Goal: Find specific page/section: Find specific page/section

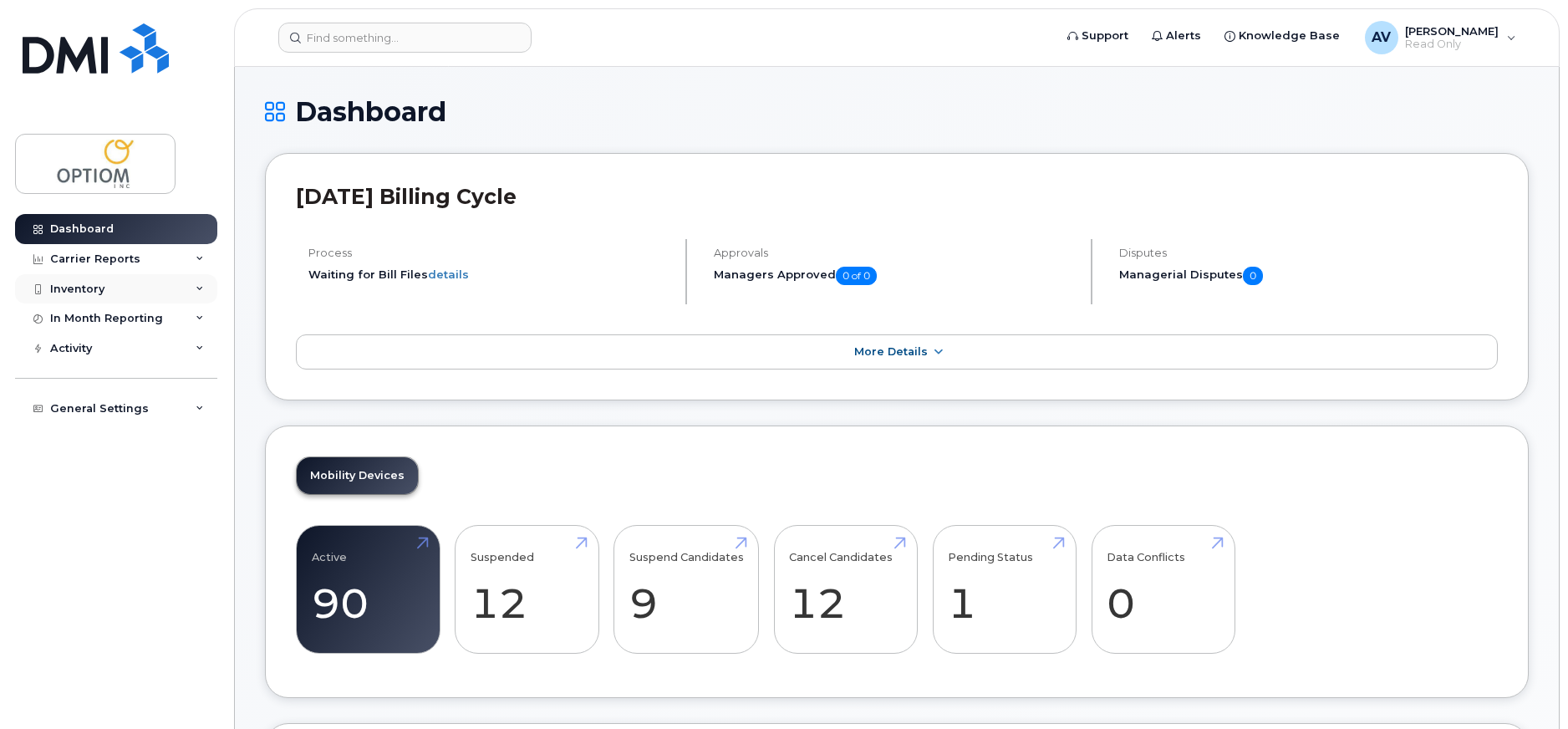
click at [148, 285] on div "Inventory" at bounding box center [116, 289] width 202 height 30
click at [149, 266] on div "Carrier Reports" at bounding box center [116, 259] width 202 height 30
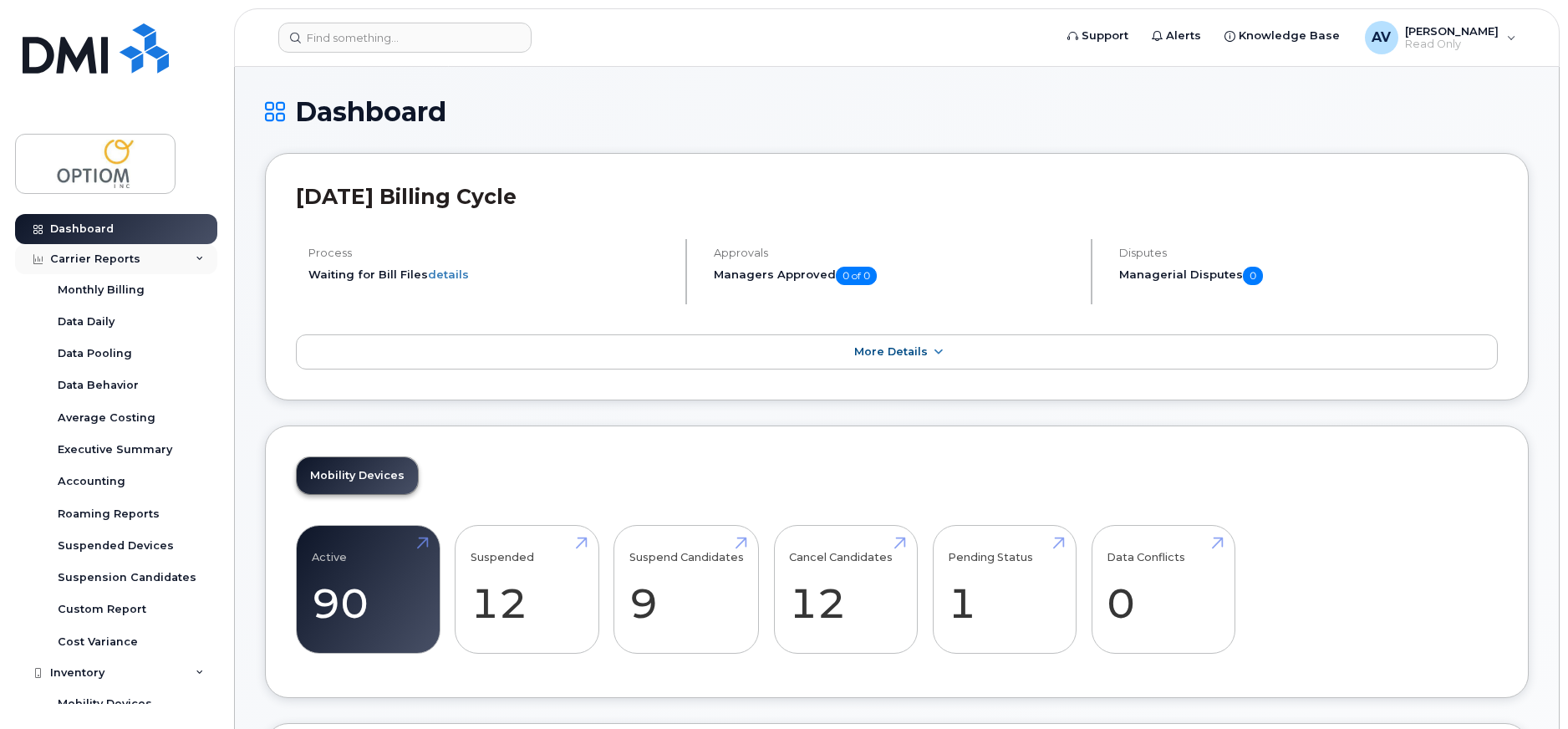
click at [149, 266] on div "Carrier Reports" at bounding box center [116, 259] width 202 height 30
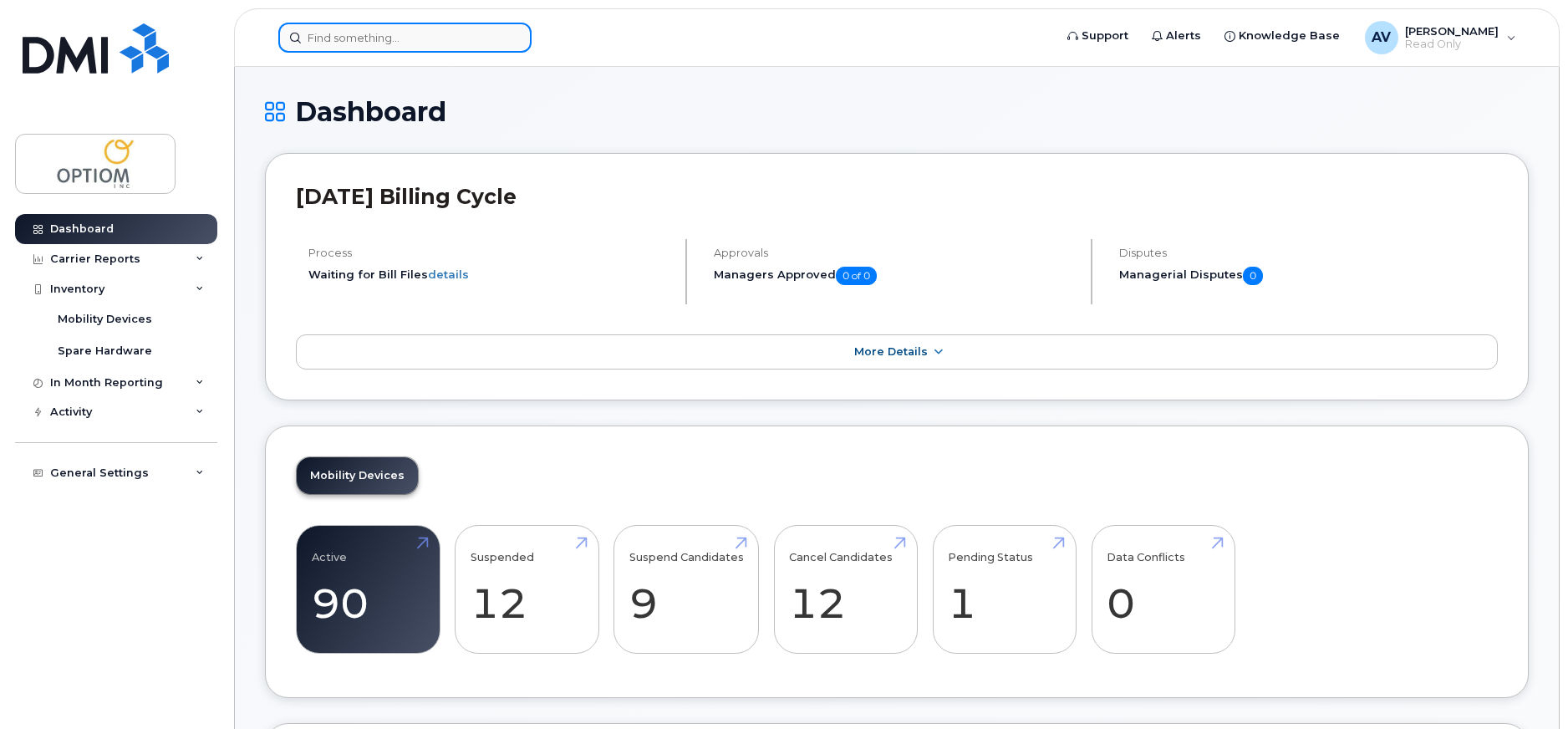
click at [414, 47] on input at bounding box center [404, 37] width 254 height 30
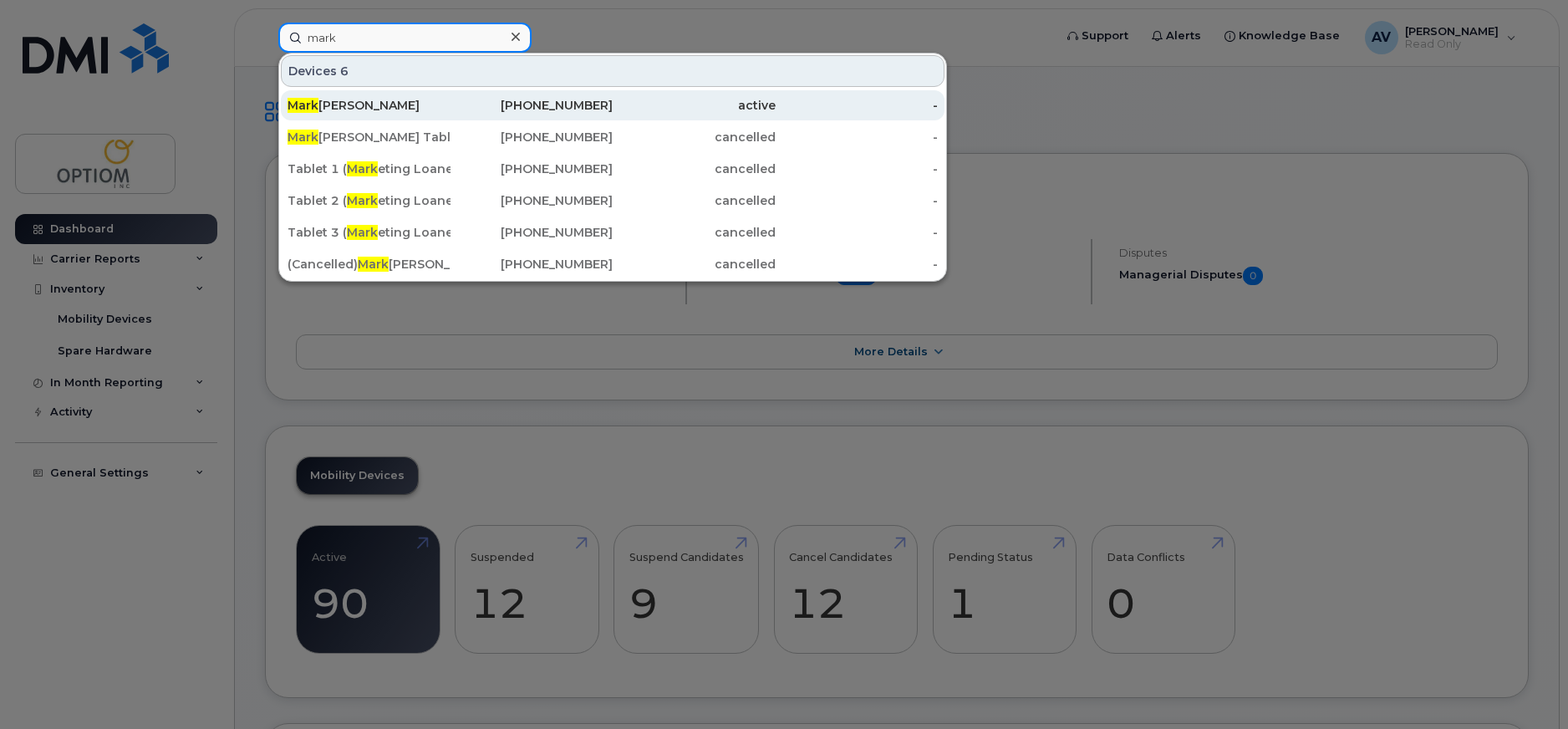
type input "mark"
click at [382, 105] on div "[PERSON_NAME]" at bounding box center [369, 105] width 163 height 17
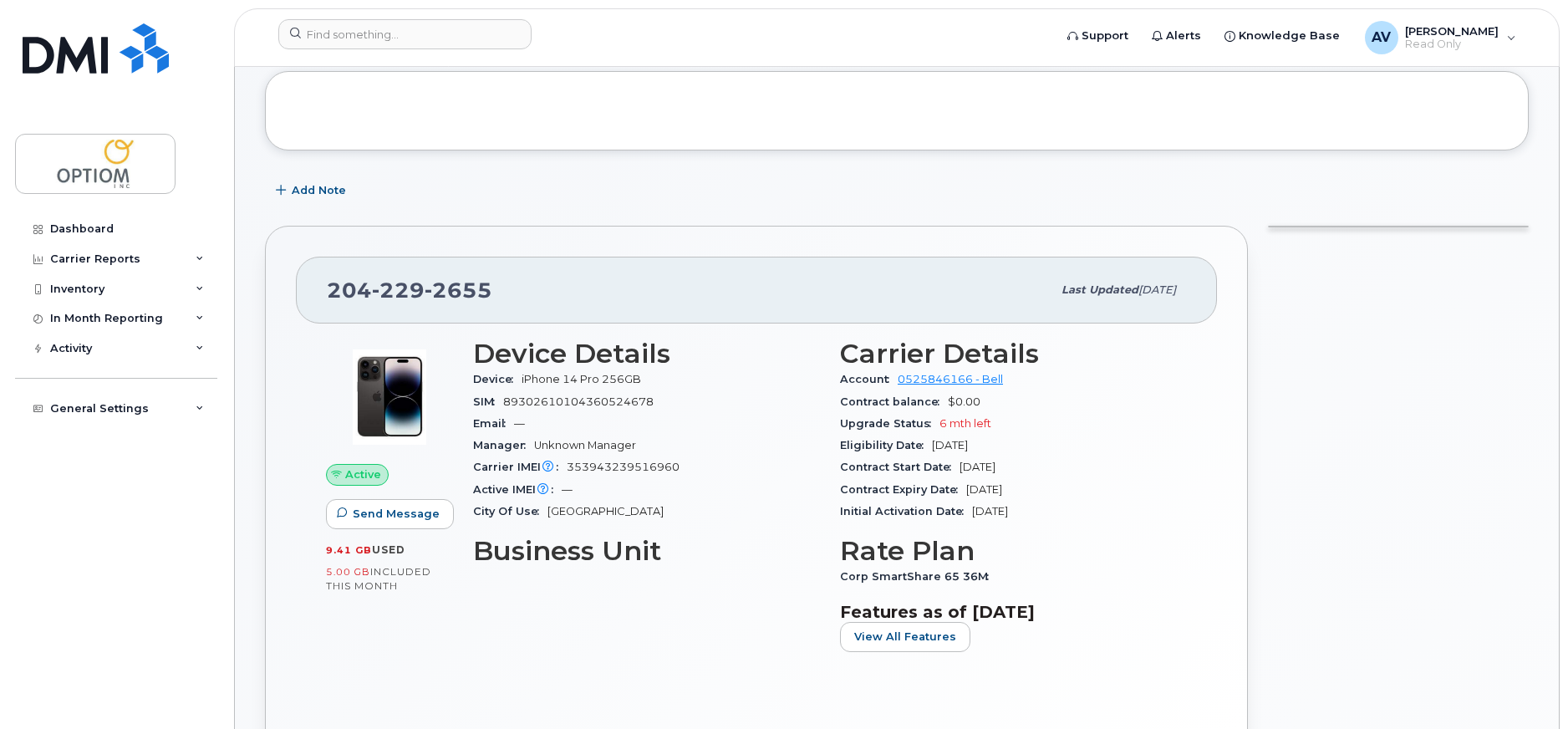
scroll to position [85, 0]
click at [129, 404] on div "General Settings" at bounding box center [100, 409] width 99 height 14
click at [109, 351] on div "Activity" at bounding box center [116, 348] width 202 height 30
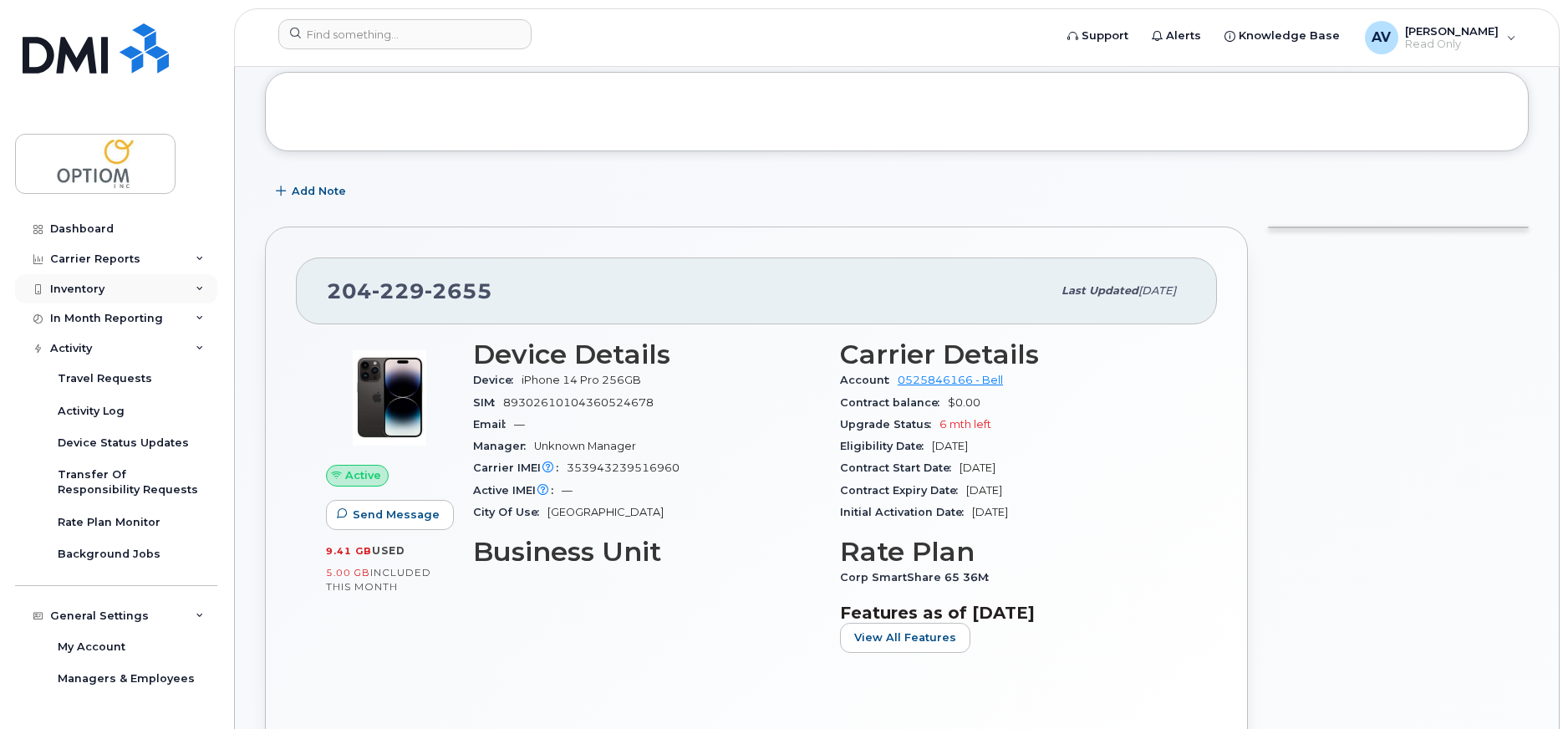
click at [89, 291] on div "Inventory" at bounding box center [78, 290] width 54 height 14
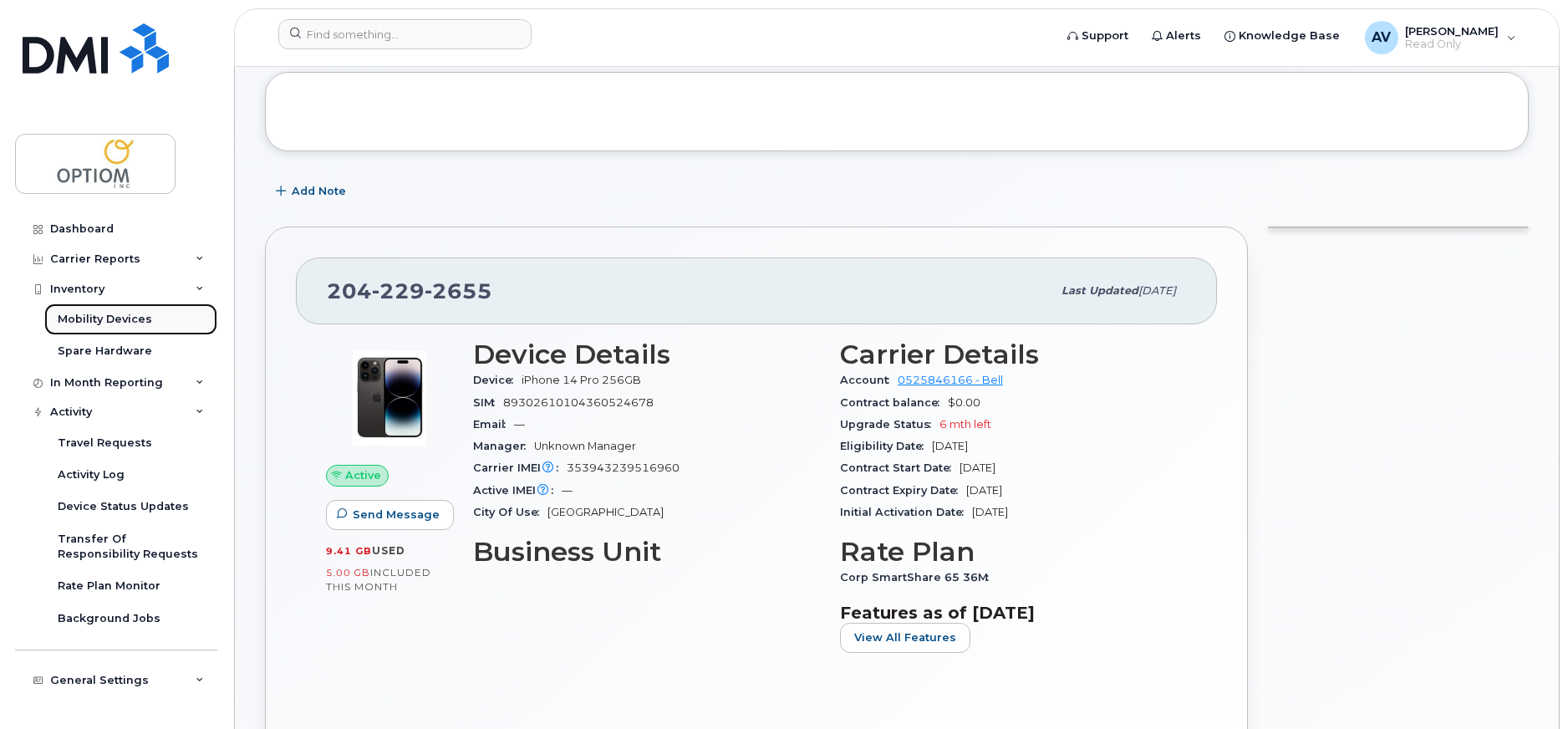
click at [111, 314] on div "Mobility Devices" at bounding box center [104, 319] width 94 height 15
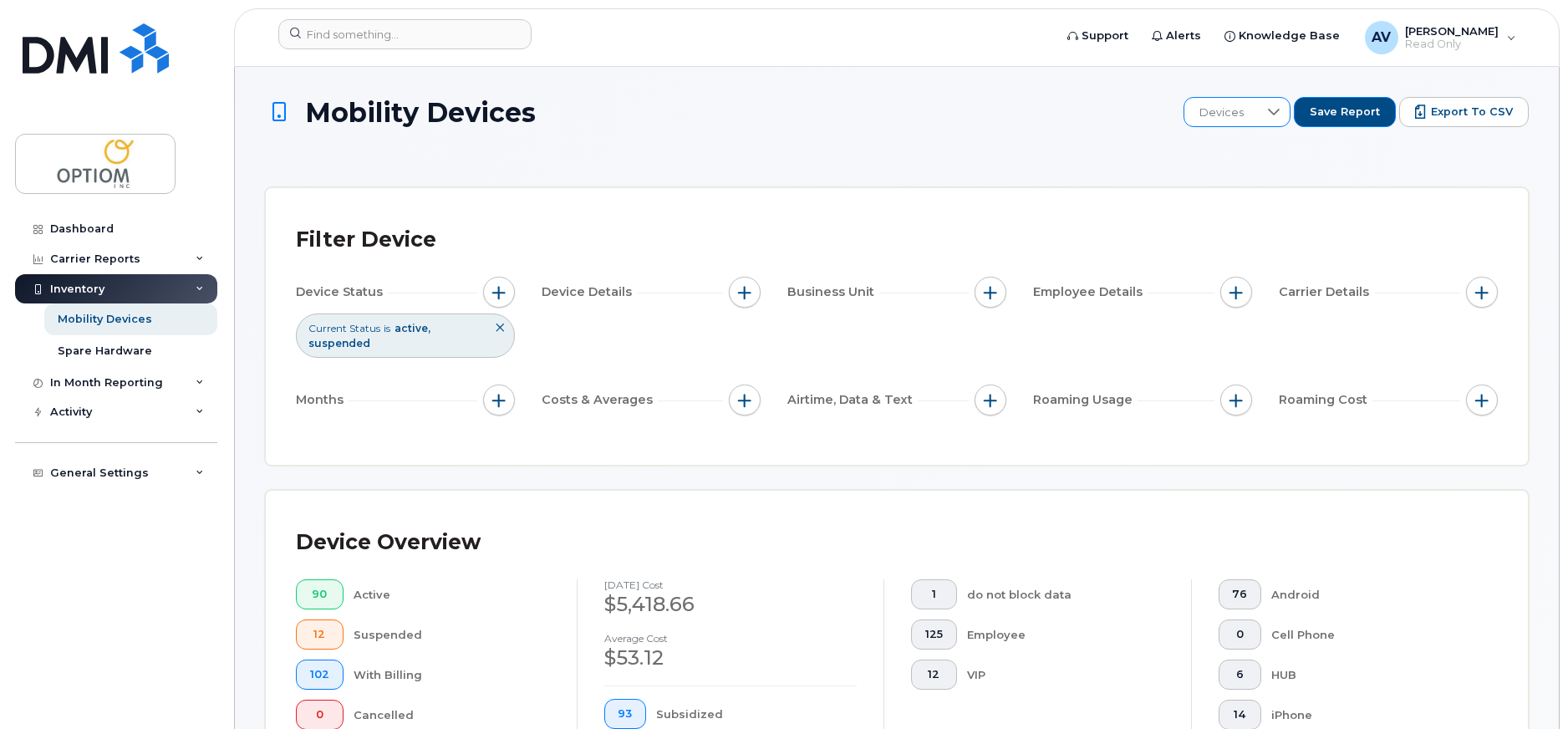
click at [1254, 110] on span "Devices" at bounding box center [1221, 113] width 75 height 30
click at [1235, 153] on input "text" at bounding box center [1287, 156] width 163 height 30
type input "mar"
click at [828, 128] on div "Mobility Devices Devices Save Report Export to CSV" at bounding box center [897, 127] width 1264 height 60
click at [992, 296] on span "button" at bounding box center [991, 293] width 14 height 14
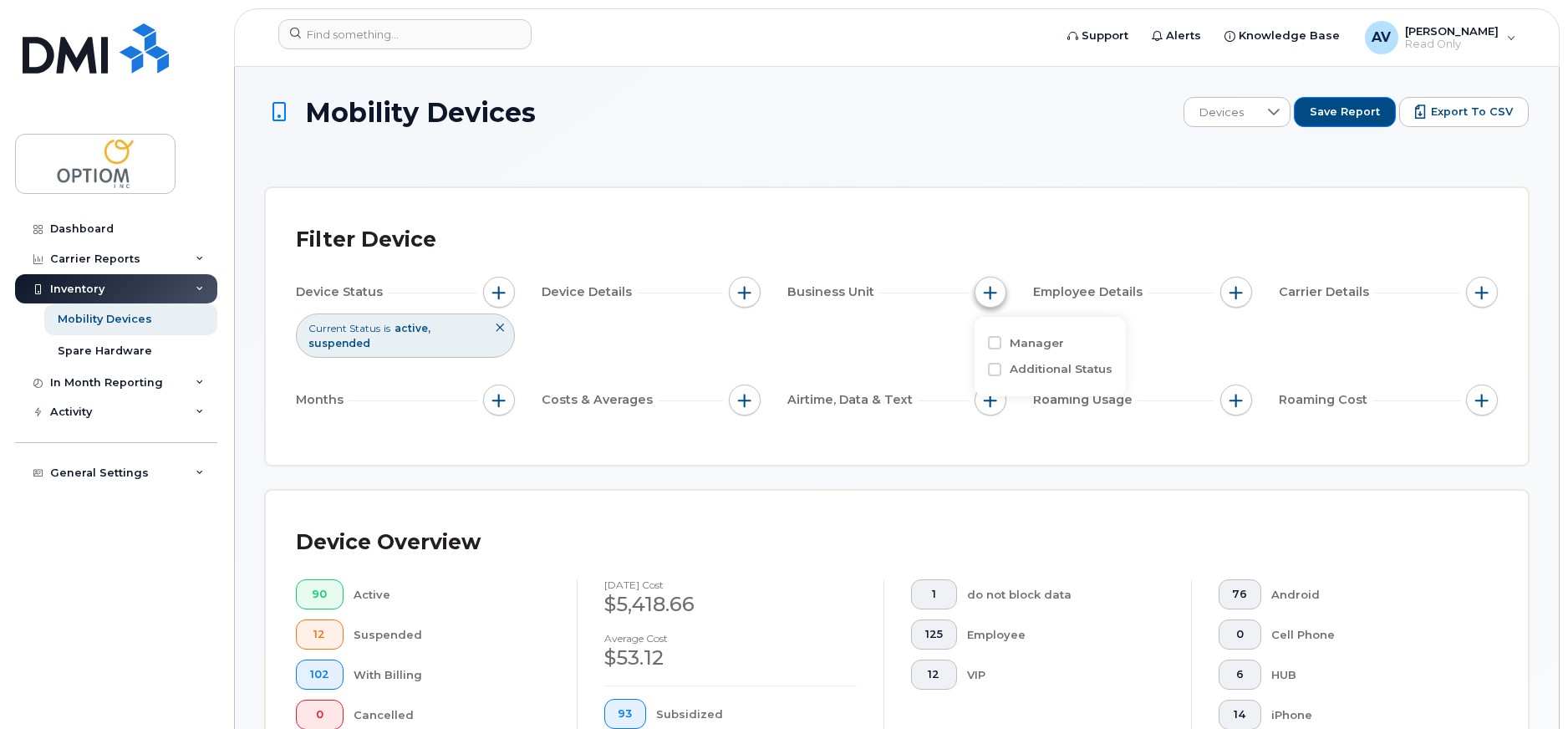
click at [992, 296] on span "button" at bounding box center [991, 293] width 14 height 14
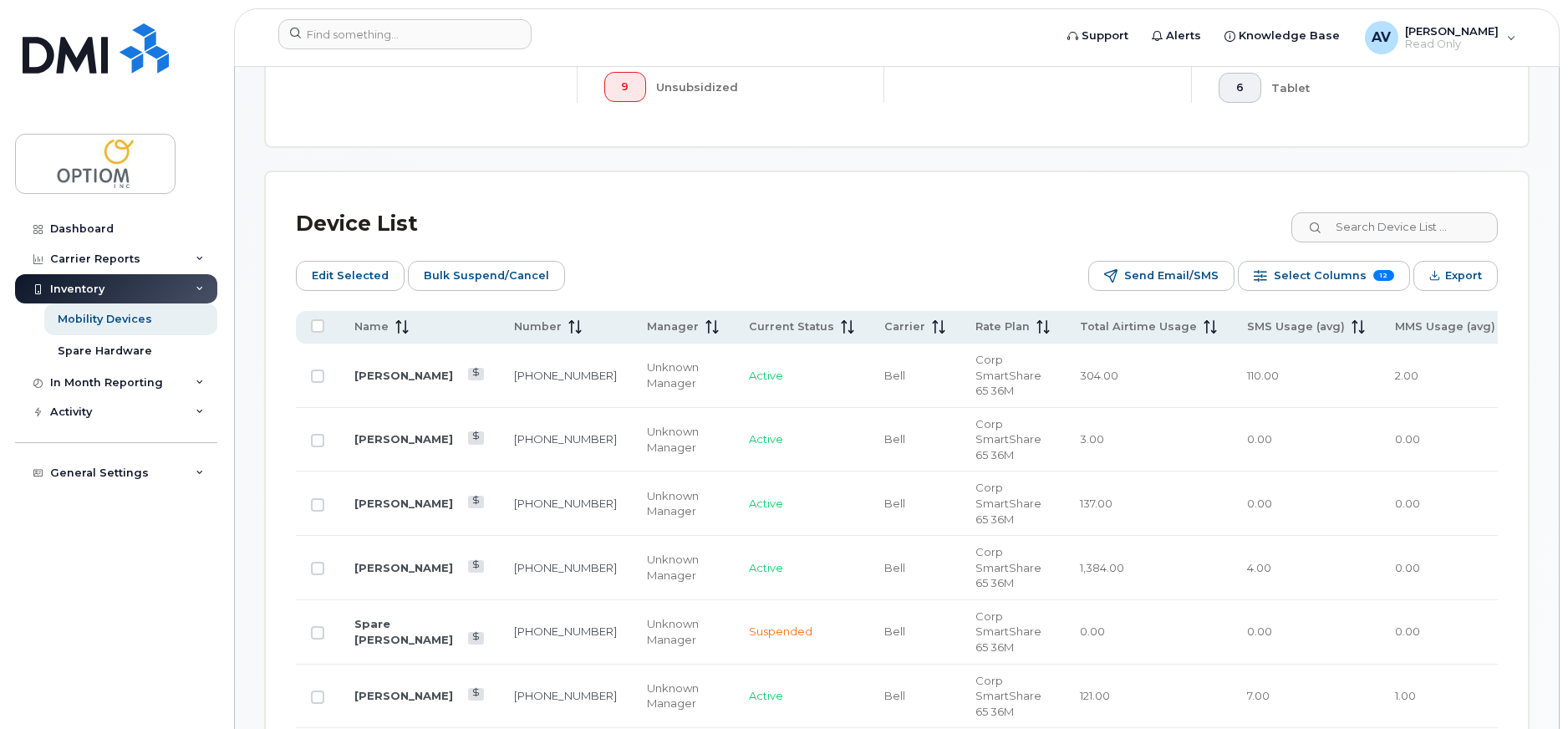
scroll to position [668, 0]
click at [1357, 235] on input at bounding box center [1393, 226] width 208 height 30
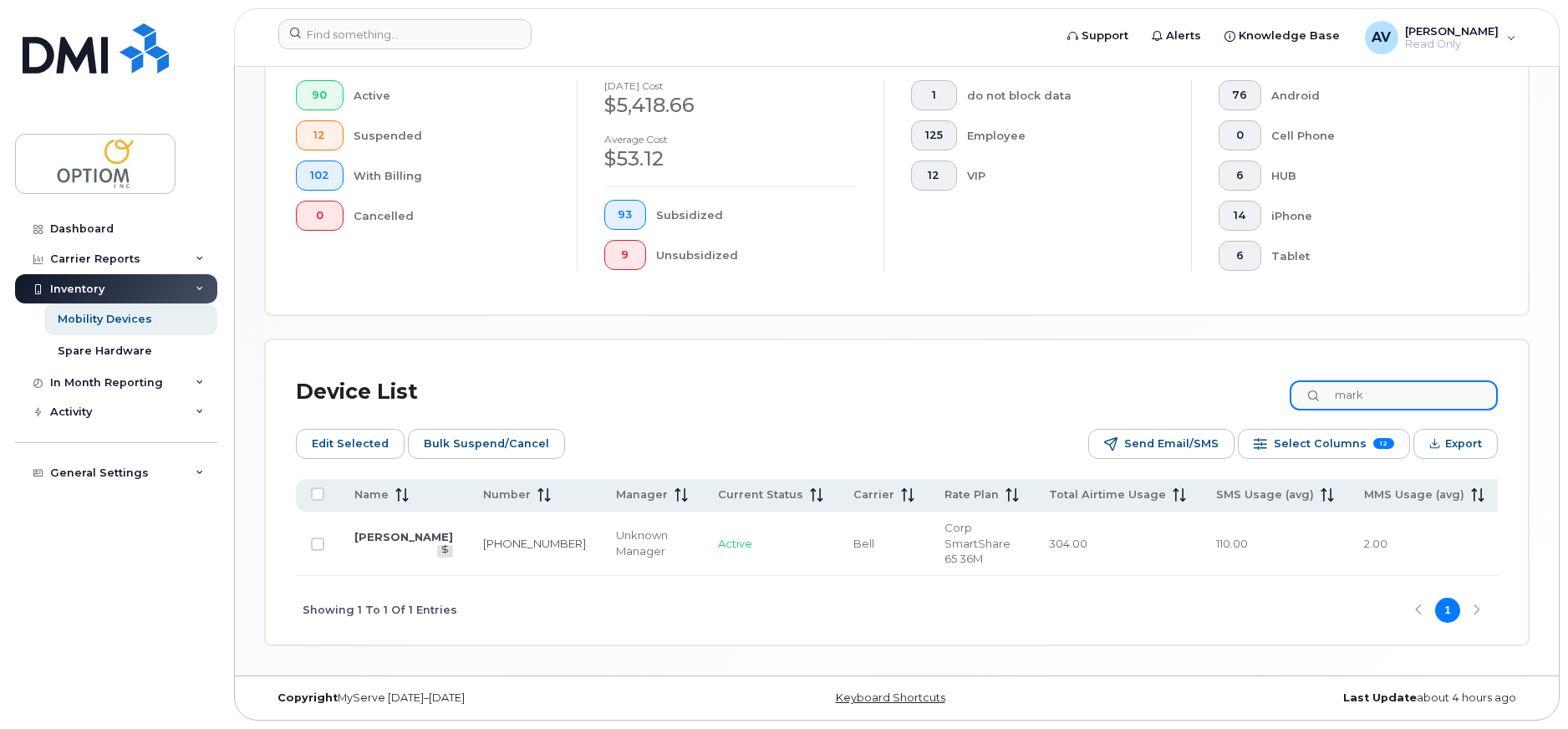
scroll to position [504, 0]
type input "mark"
drag, startPoint x: 370, startPoint y: 541, endPoint x: 337, endPoint y: 558, distance: 37.1
click at [337, 558] on td at bounding box center [318, 544] width 44 height 64
click at [362, 536] on link "[PERSON_NAME]" at bounding box center [404, 537] width 99 height 14
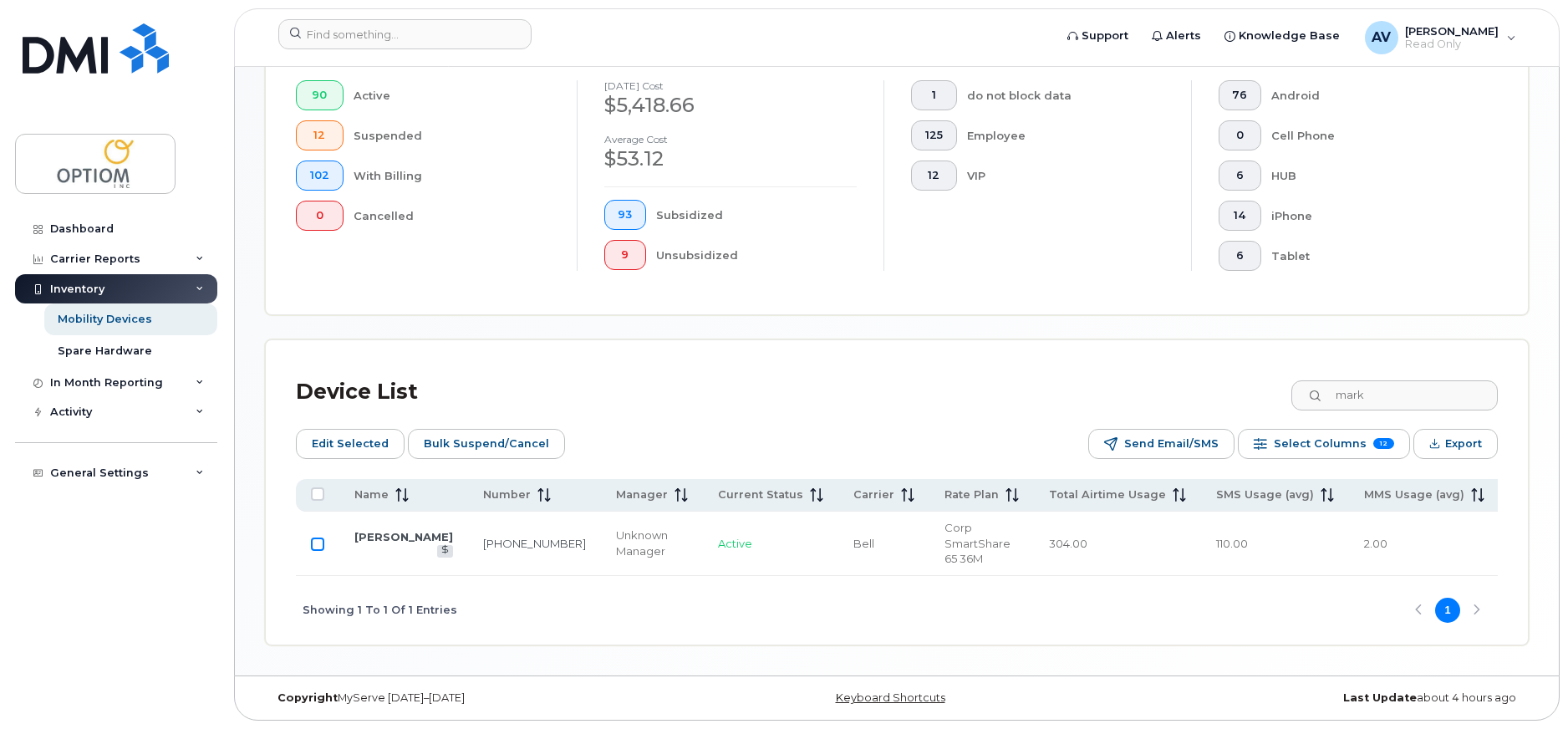
click at [318, 545] on input "Row Unselected" at bounding box center [318, 544] width 14 height 14
checkbox input "true"
click at [362, 436] on span "Edit Selected" at bounding box center [350, 444] width 77 height 25
drag, startPoint x: 399, startPoint y: 539, endPoint x: 374, endPoint y: 579, distance: 47.2
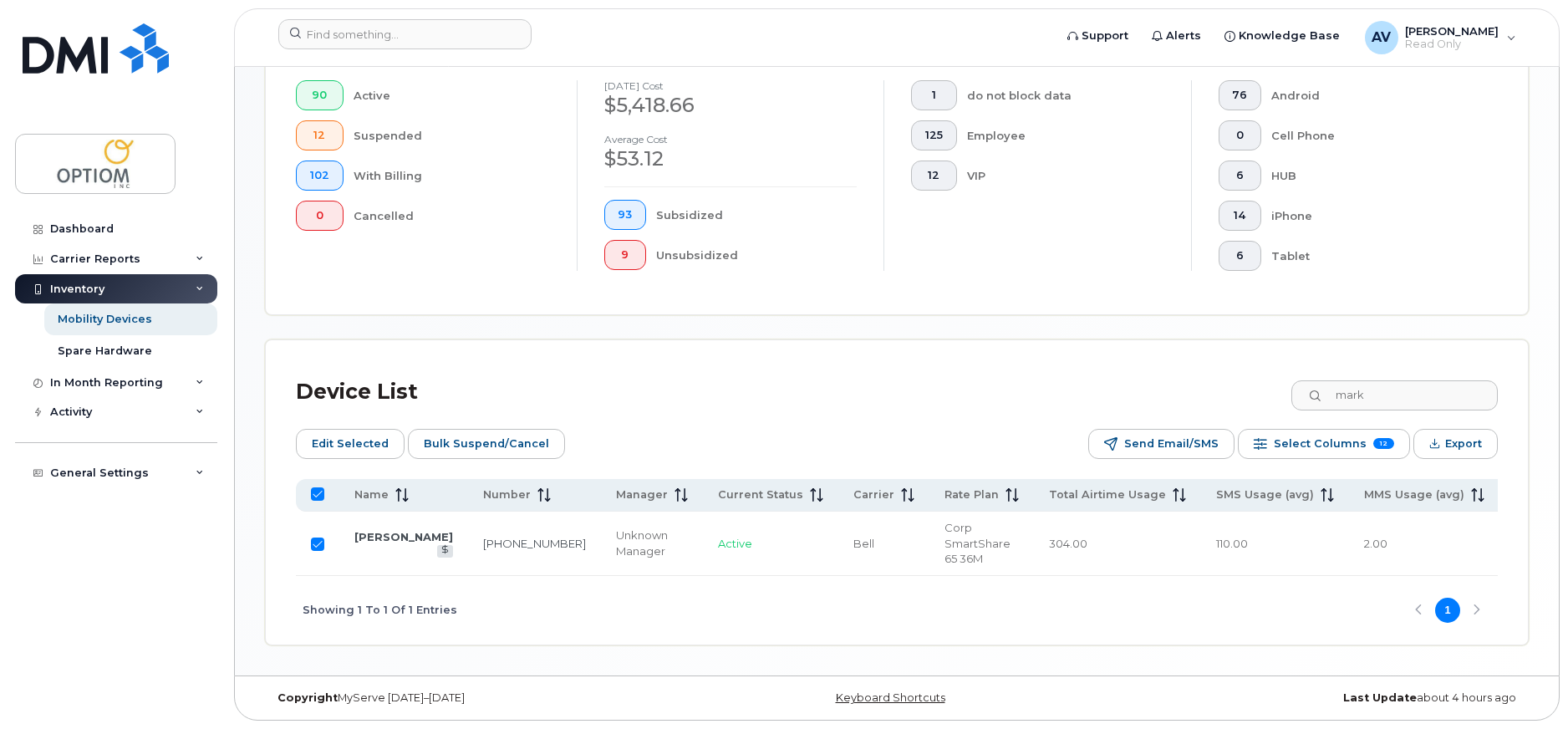
click at [374, 579] on div "Showing 1 To 1 Of 1 Entries 1" at bounding box center [897, 610] width 1202 height 69
click at [370, 536] on link "[PERSON_NAME]" at bounding box center [404, 537] width 99 height 14
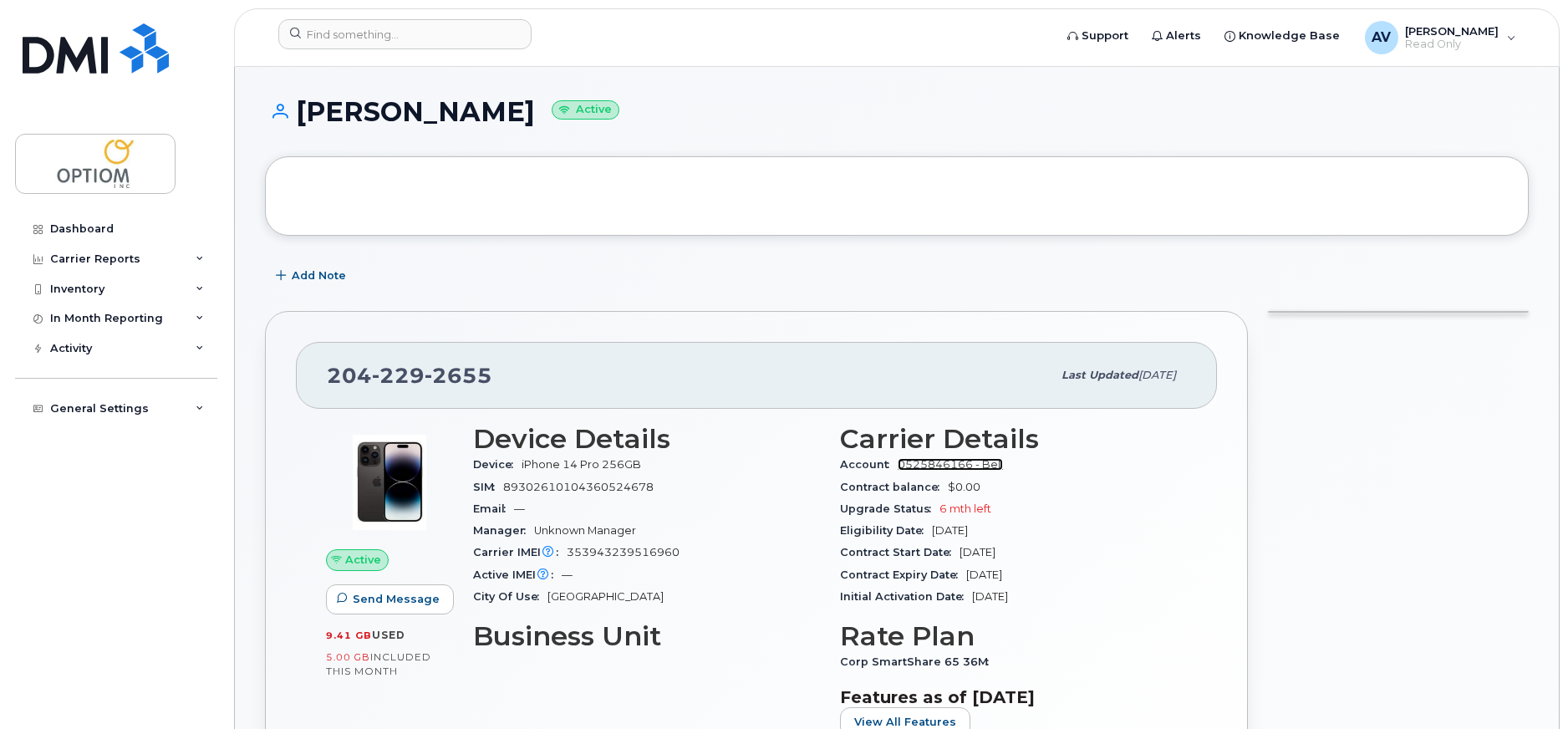
click at [921, 466] on link "0525846166 - Bell" at bounding box center [950, 464] width 105 height 13
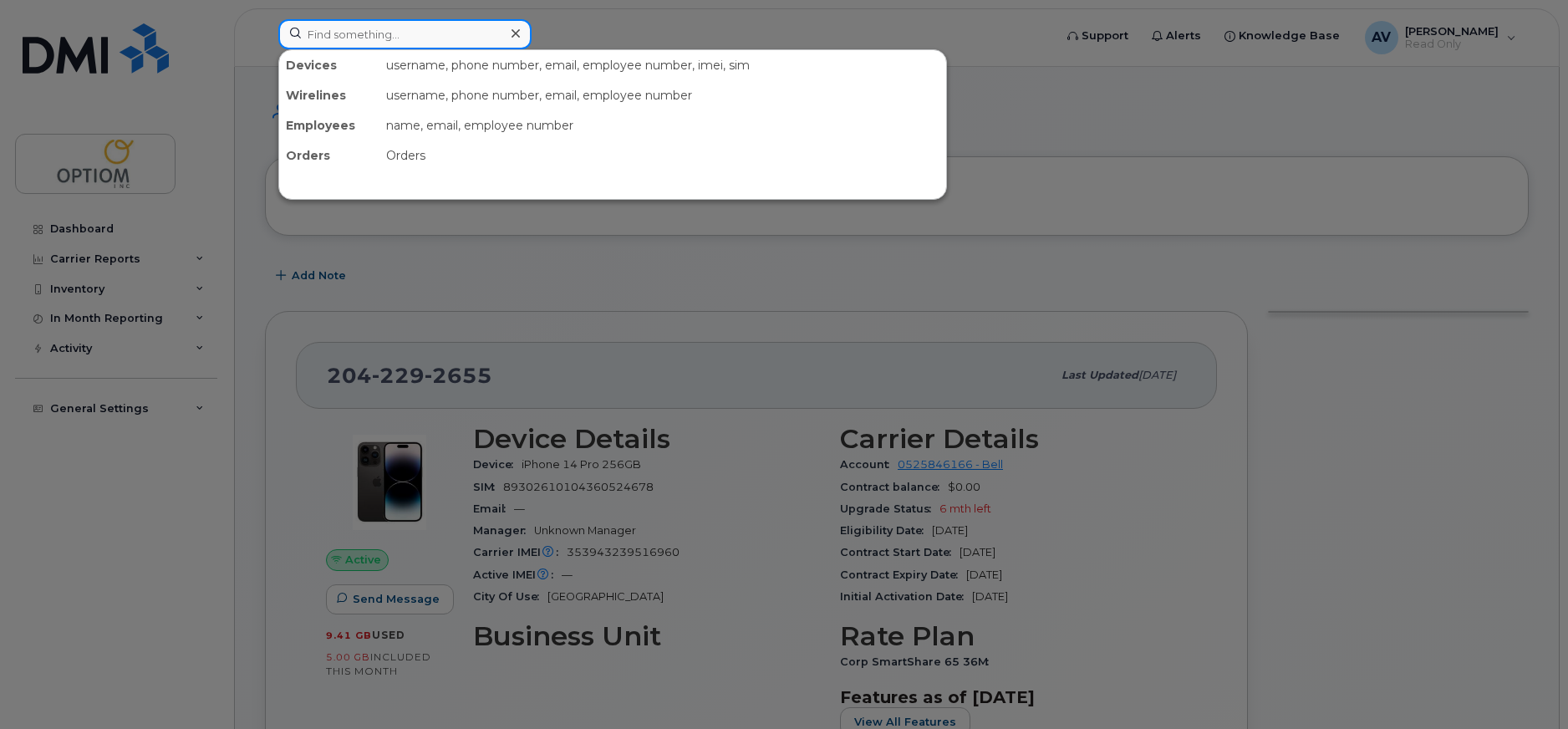
click at [362, 30] on input at bounding box center [404, 34] width 254 height 30
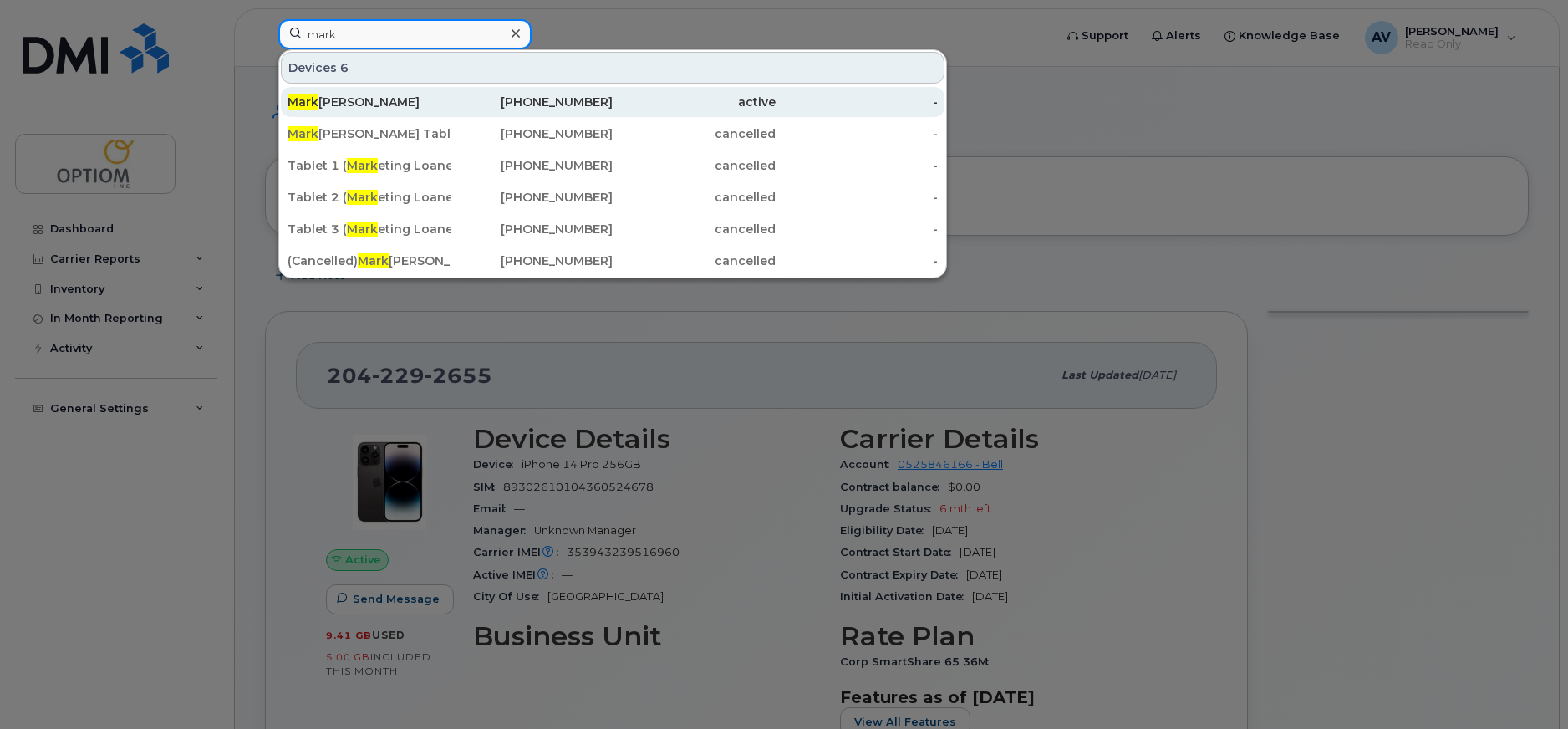
type input "mark"
drag, startPoint x: 305, startPoint y: 95, endPoint x: 296, endPoint y: 93, distance: 9.2
click at [296, 93] on div "Mark Giesbrecht" at bounding box center [369, 101] width 163 height 30
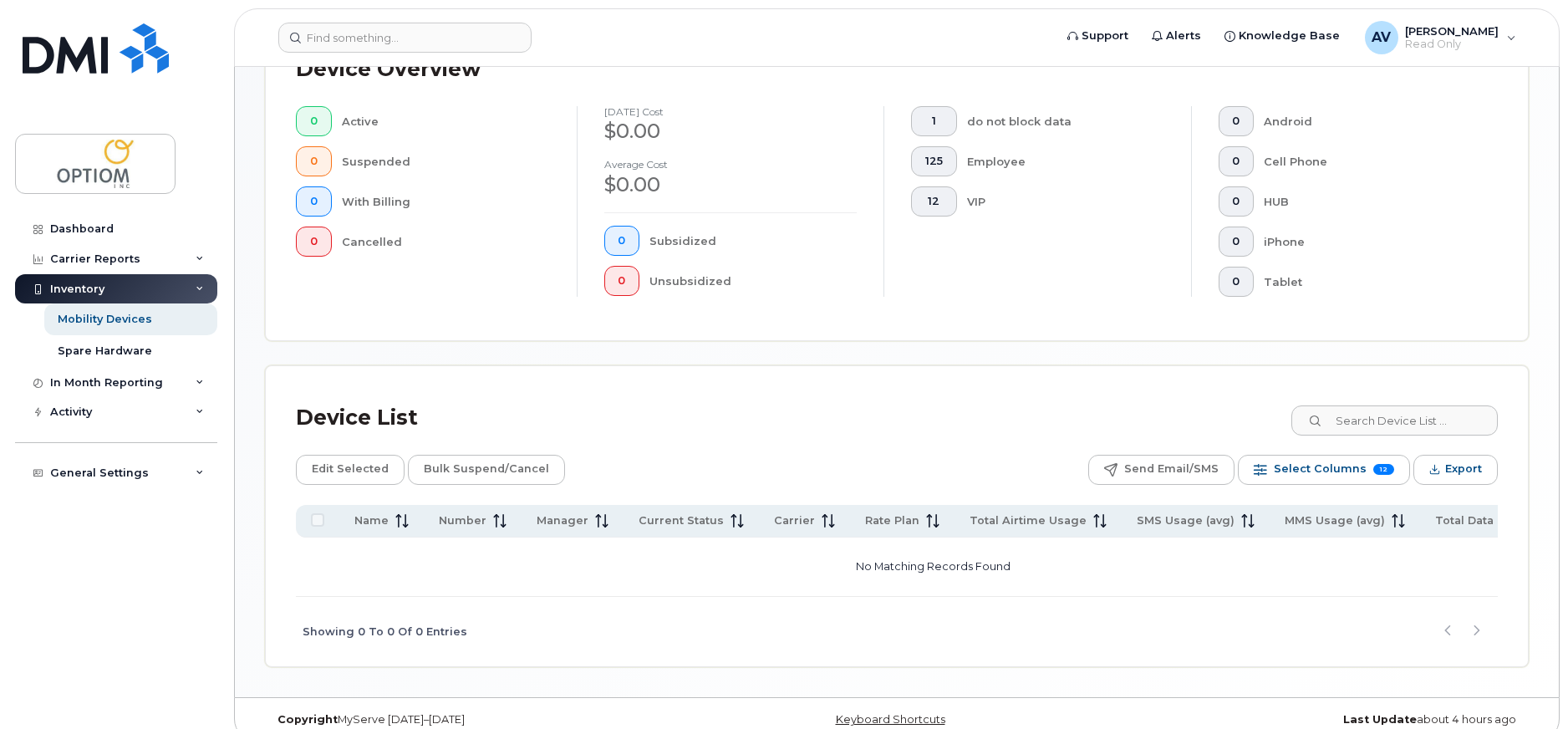
scroll to position [456, 0]
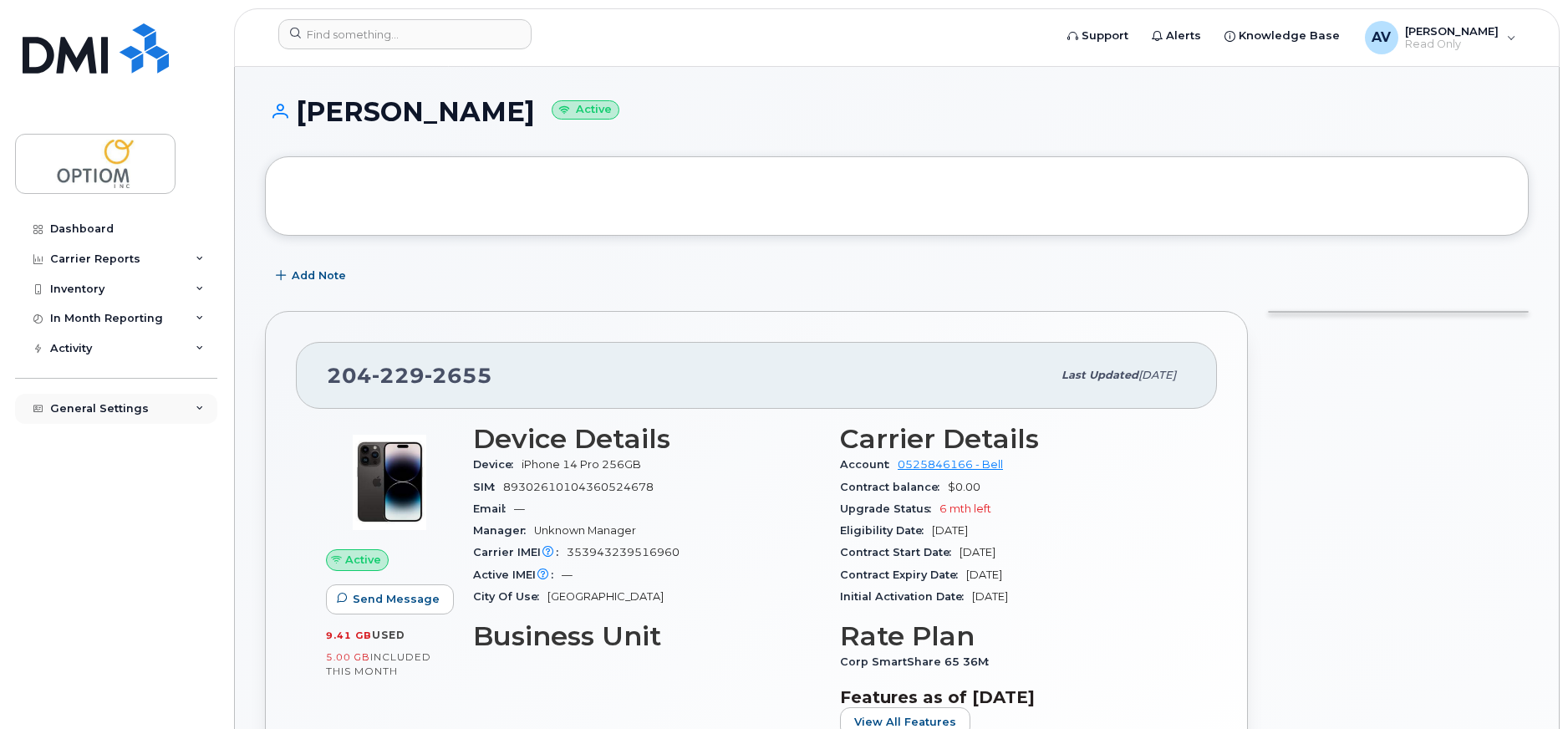
click at [206, 408] on div "General Settings" at bounding box center [116, 408] width 202 height 30
click at [185, 284] on div "Inventory" at bounding box center [116, 289] width 202 height 30
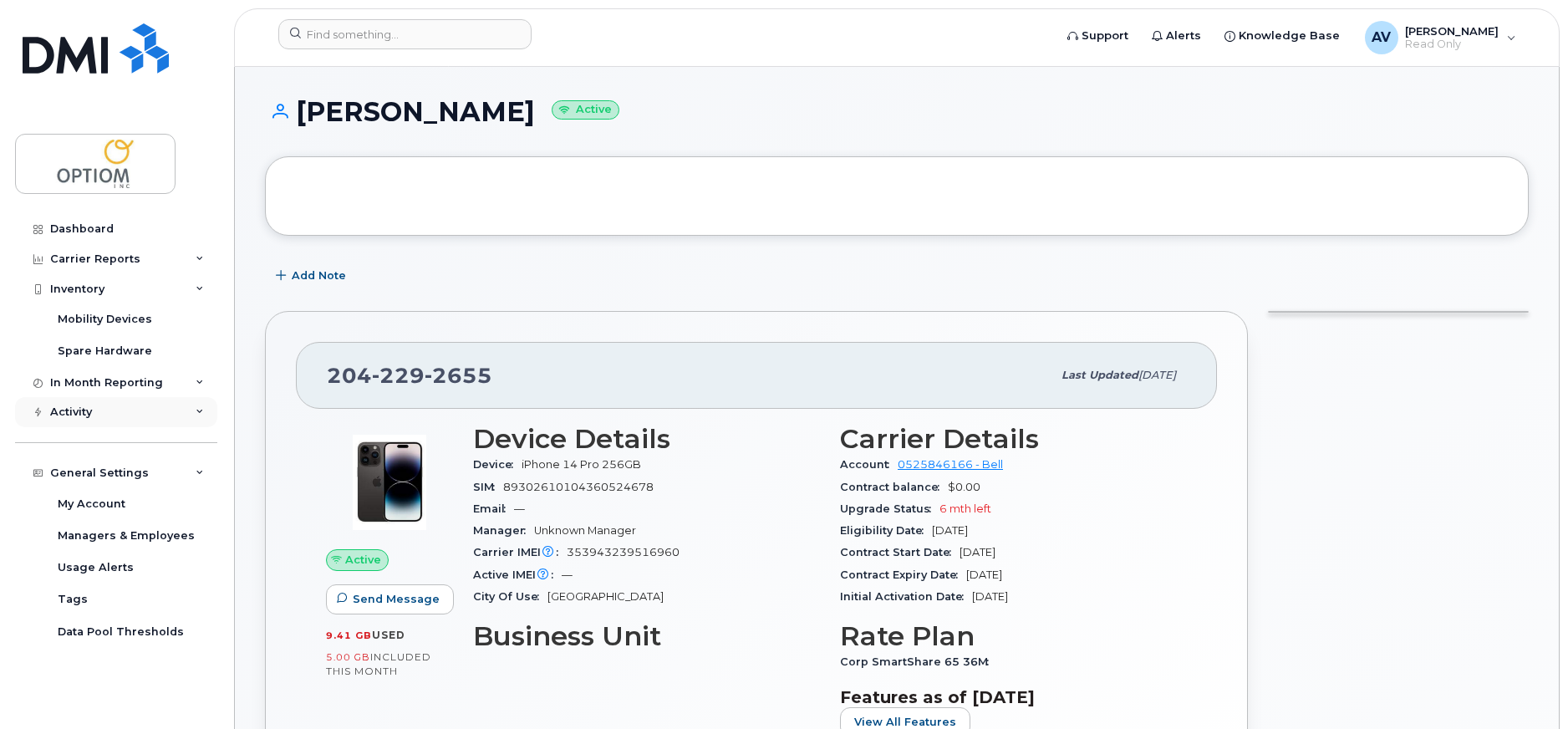
click at [180, 408] on div "Activity" at bounding box center [116, 412] width 202 height 30
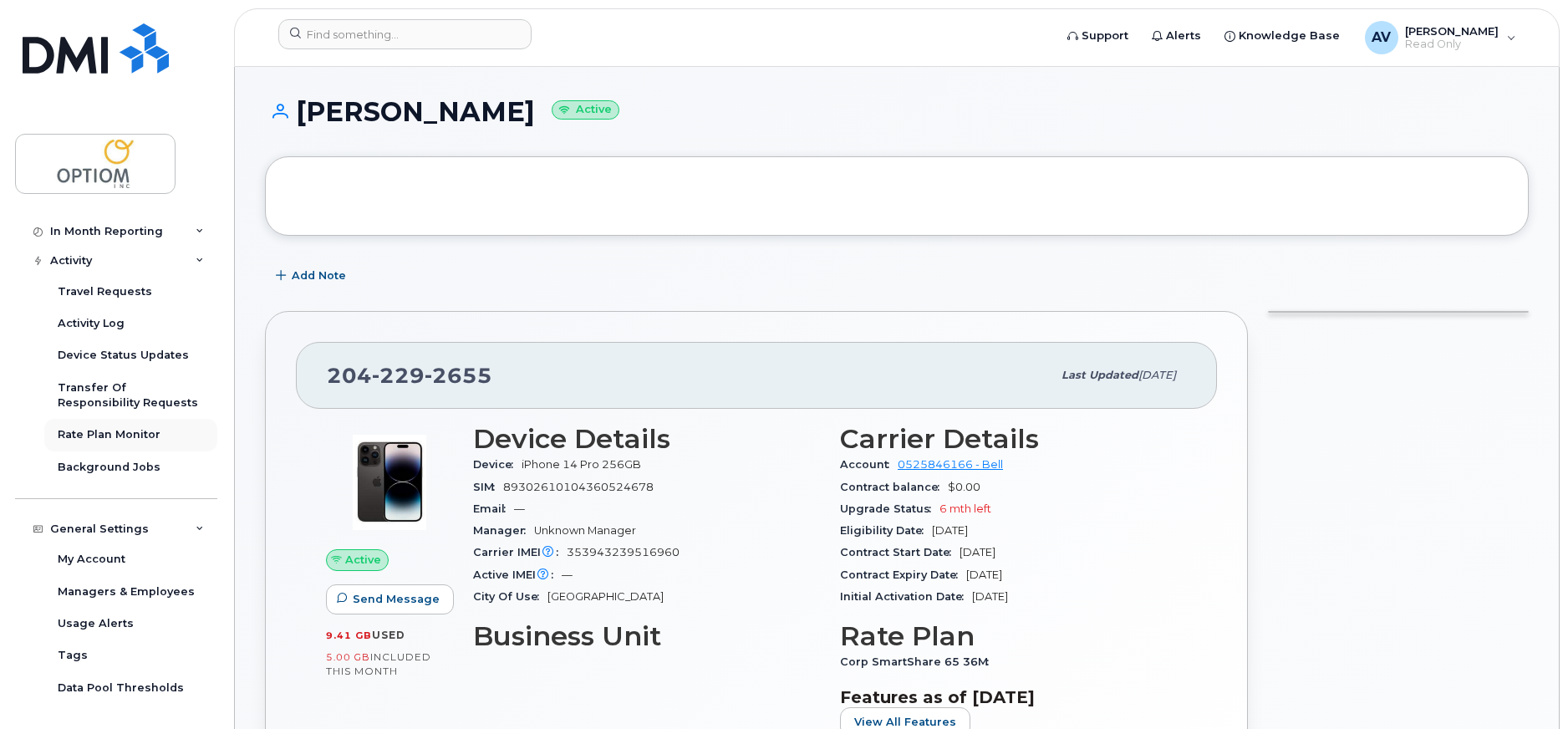
scroll to position [1, 0]
click at [580, 388] on div "[PHONE_NUMBER]" at bounding box center [689, 374] width 725 height 35
drag, startPoint x: 400, startPoint y: 364, endPoint x: 424, endPoint y: 376, distance: 26.8
click at [402, 365] on span "229" at bounding box center [398, 375] width 52 height 25
click at [398, 117] on h1 "Mark Giesbrecht Active" at bounding box center [897, 111] width 1264 height 29
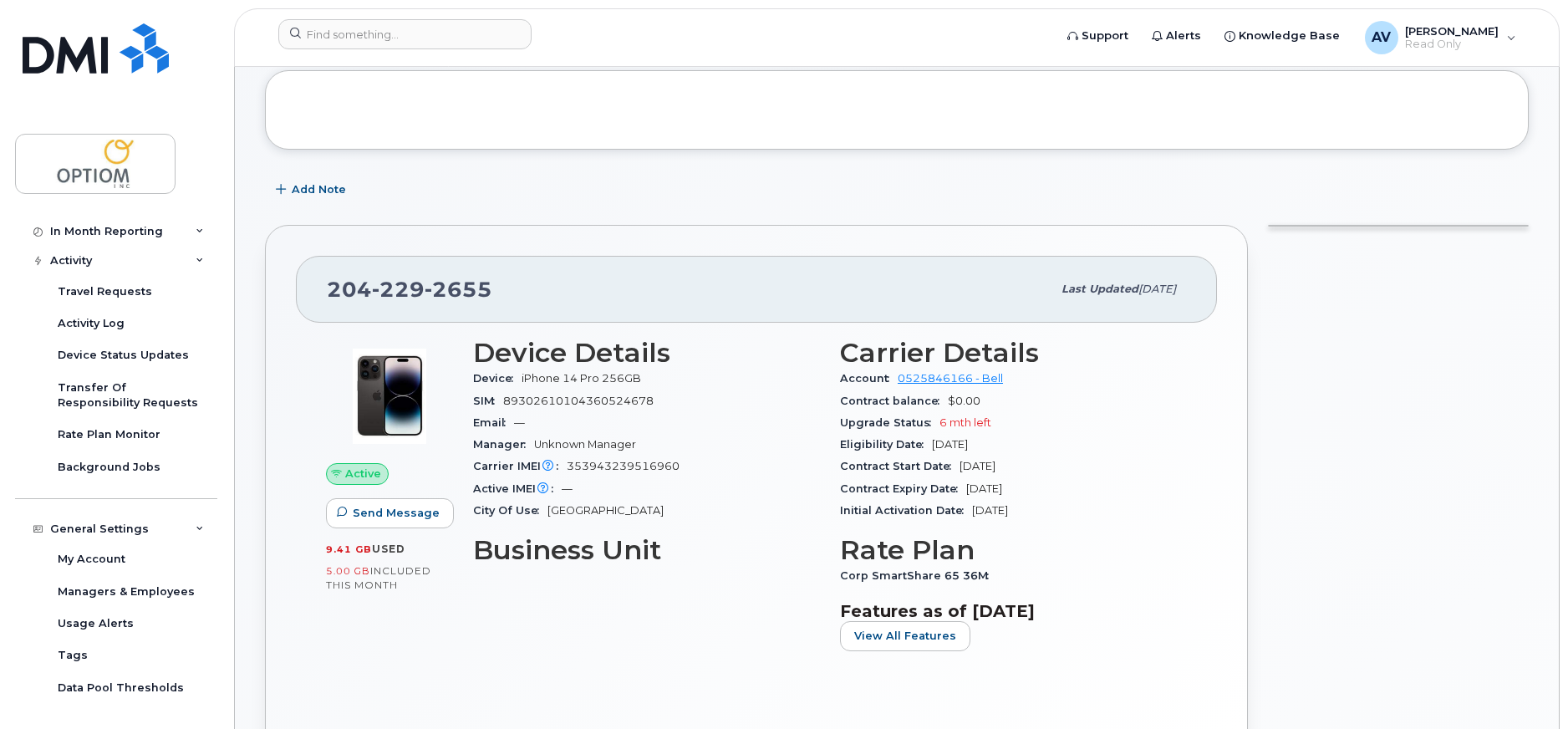
scroll to position [86, 0]
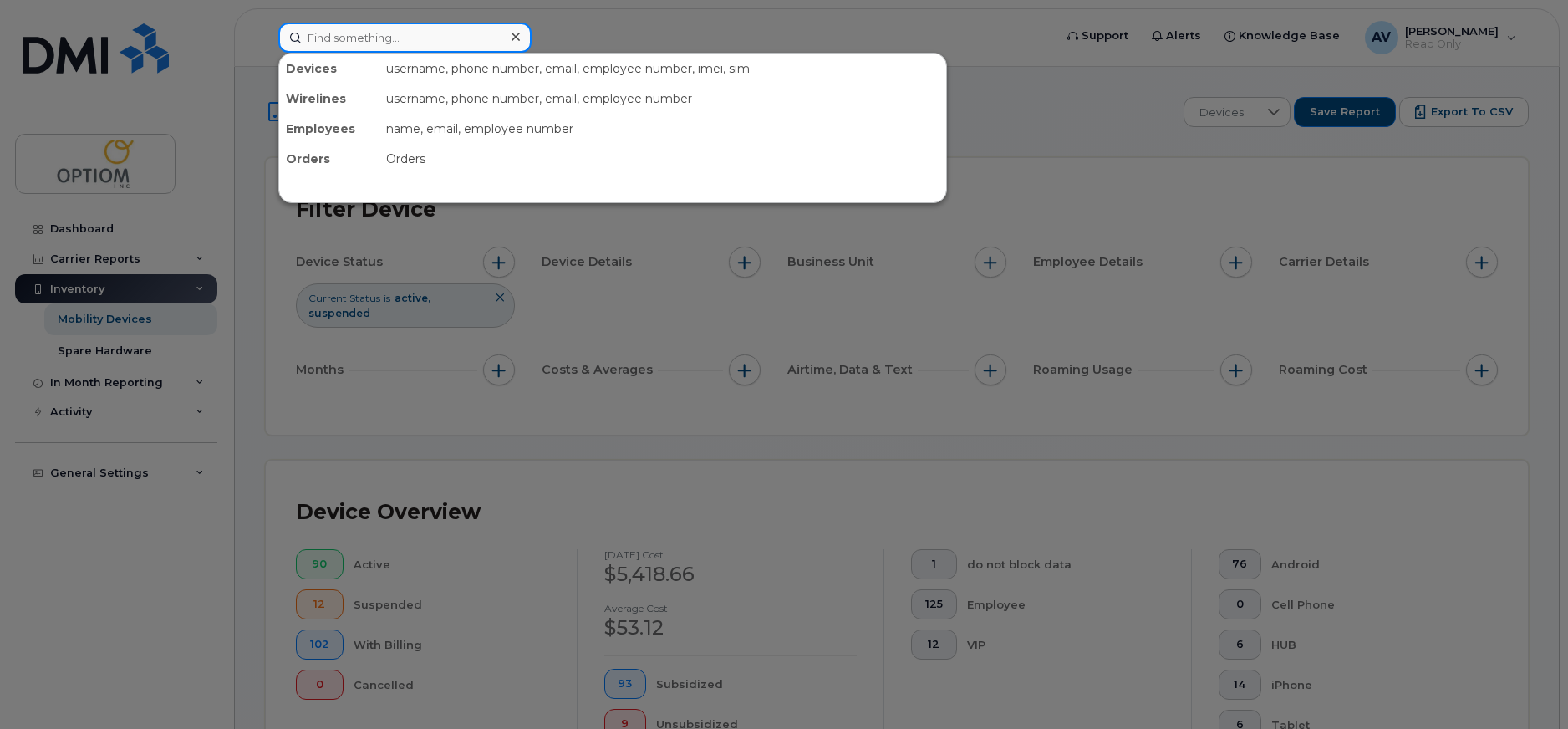
click at [386, 46] on input at bounding box center [404, 37] width 254 height 30
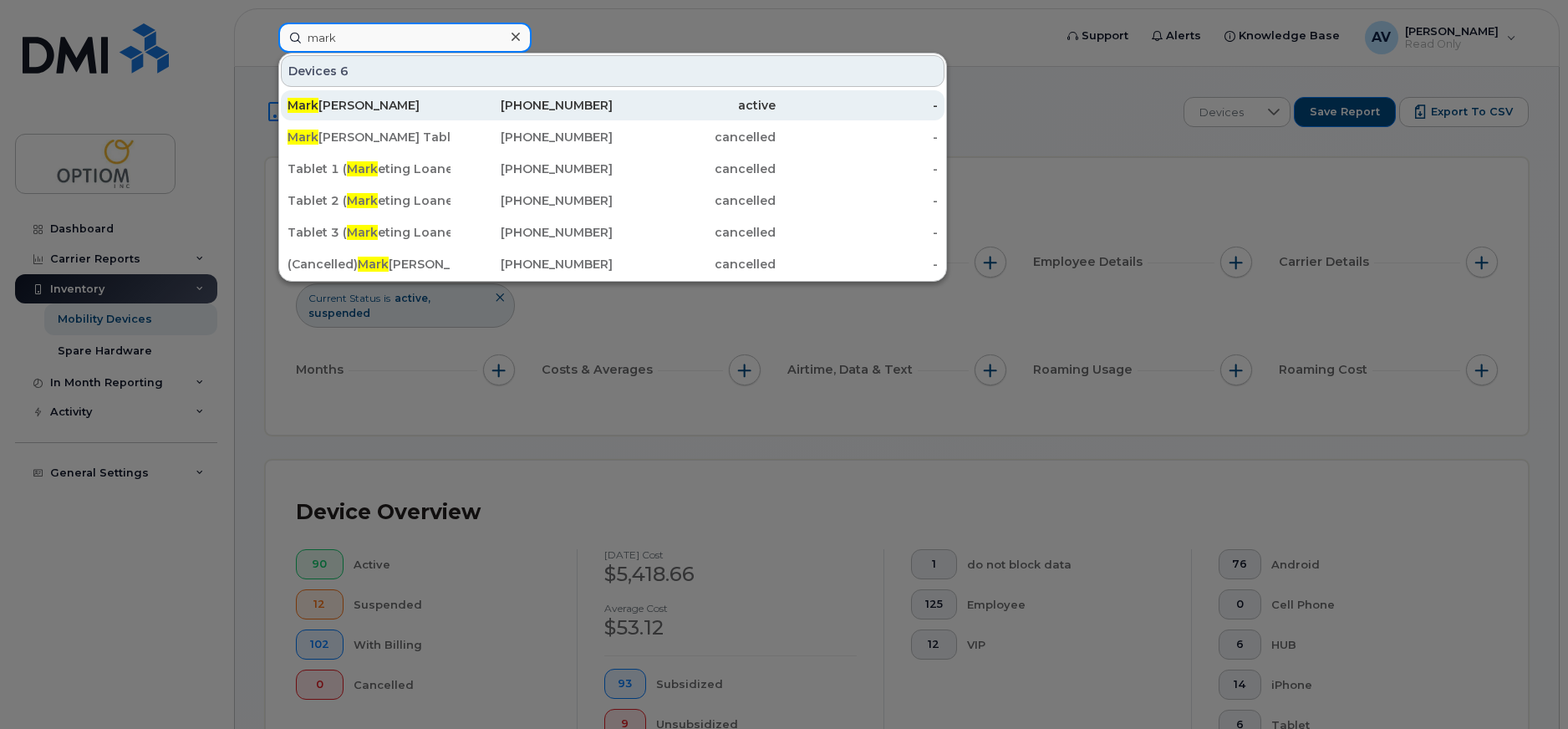
type input "mark"
drag, startPoint x: 408, startPoint y: 99, endPoint x: 383, endPoint y: 103, distance: 25.3
click at [383, 103] on div "Mark Giesbrecht" at bounding box center [369, 105] width 163 height 17
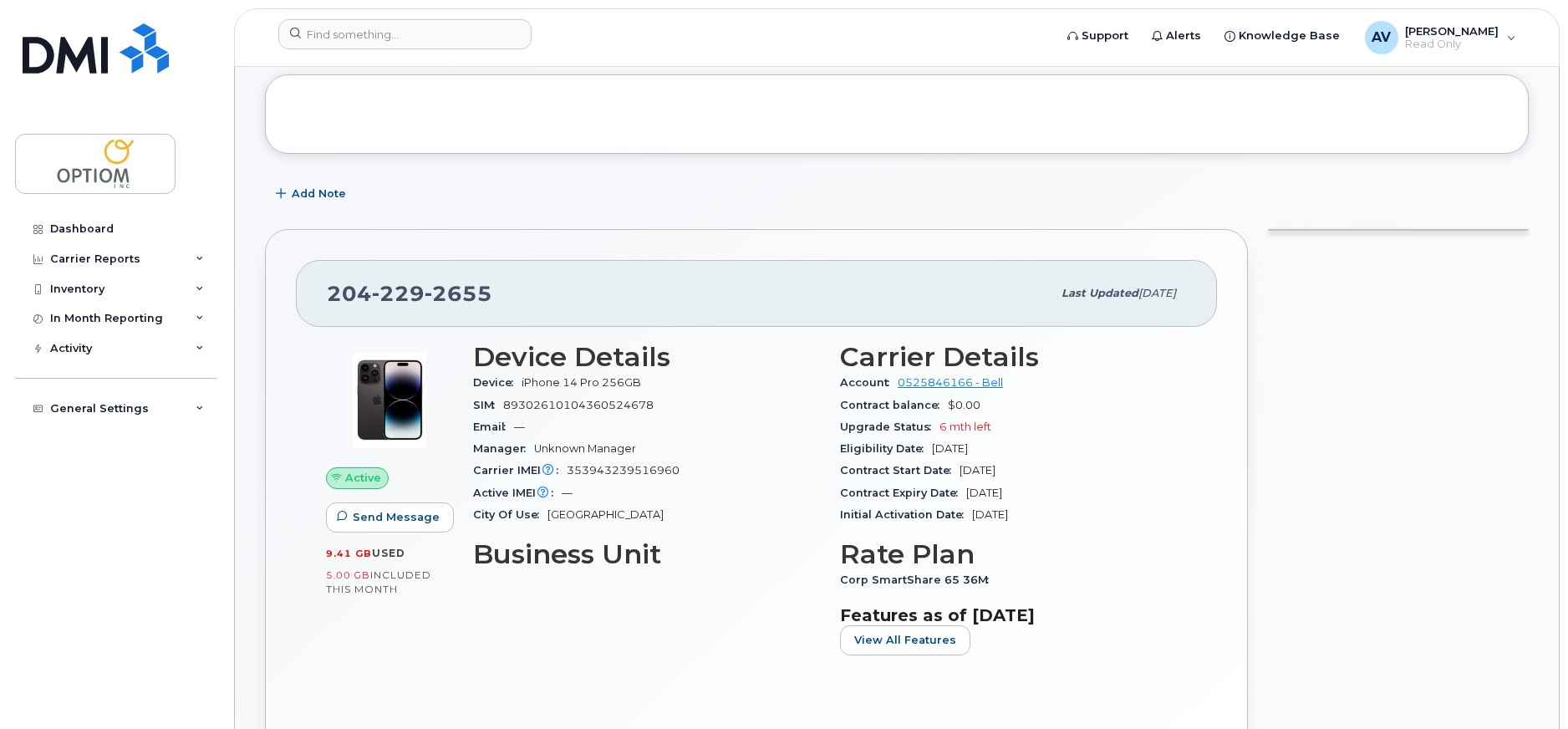
scroll to position [83, 0]
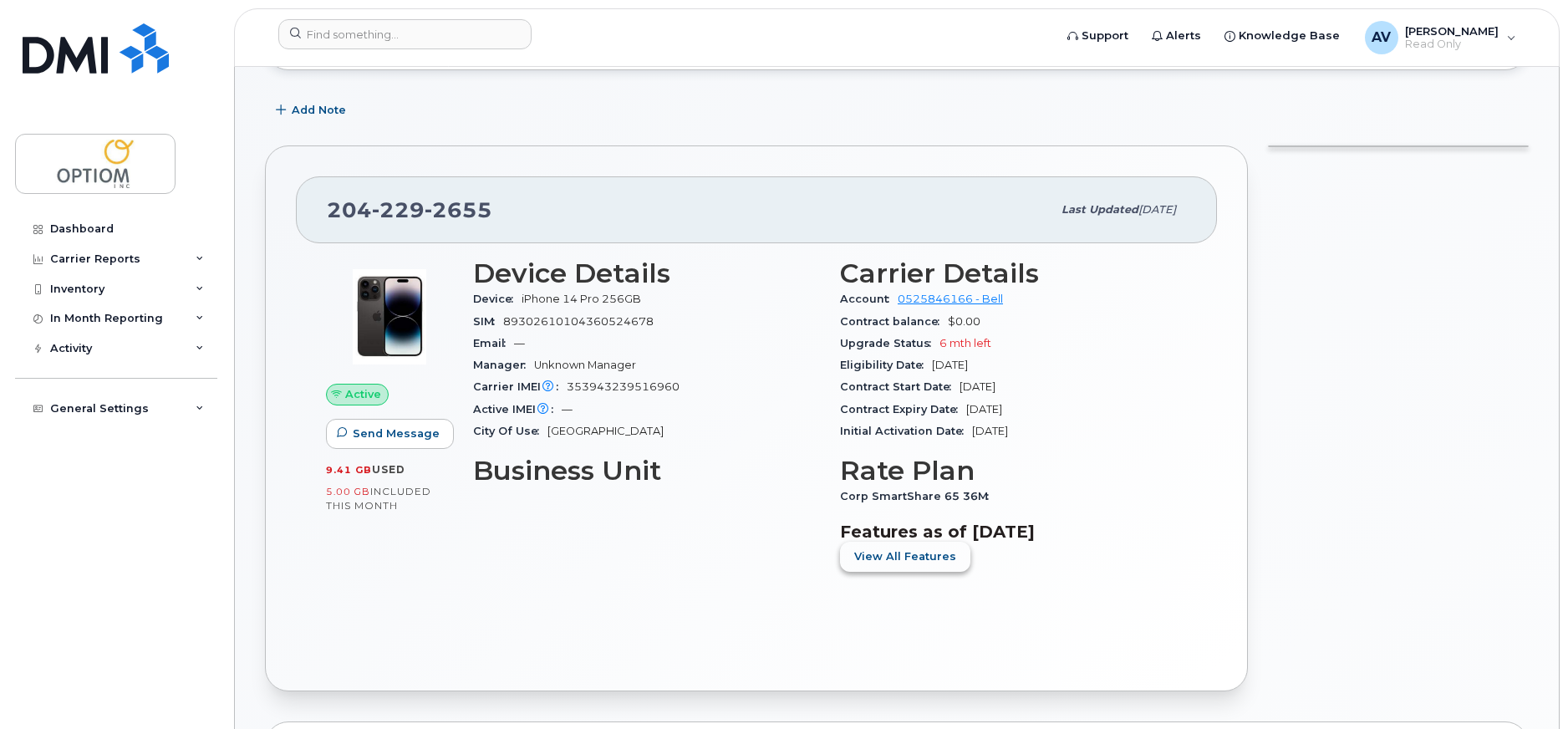
click at [884, 559] on span "View All Features" at bounding box center [904, 556] width 102 height 16
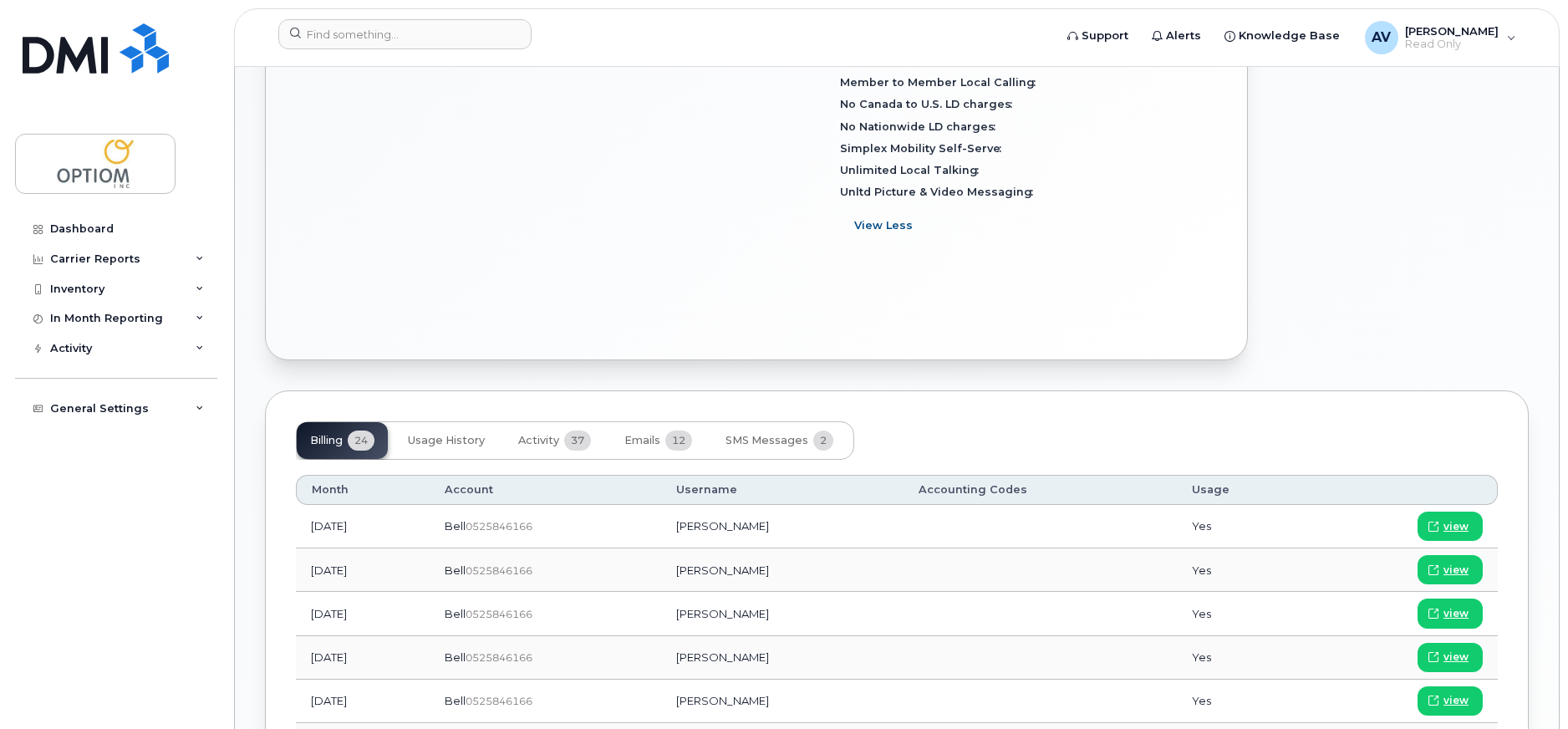
scroll to position [834, 0]
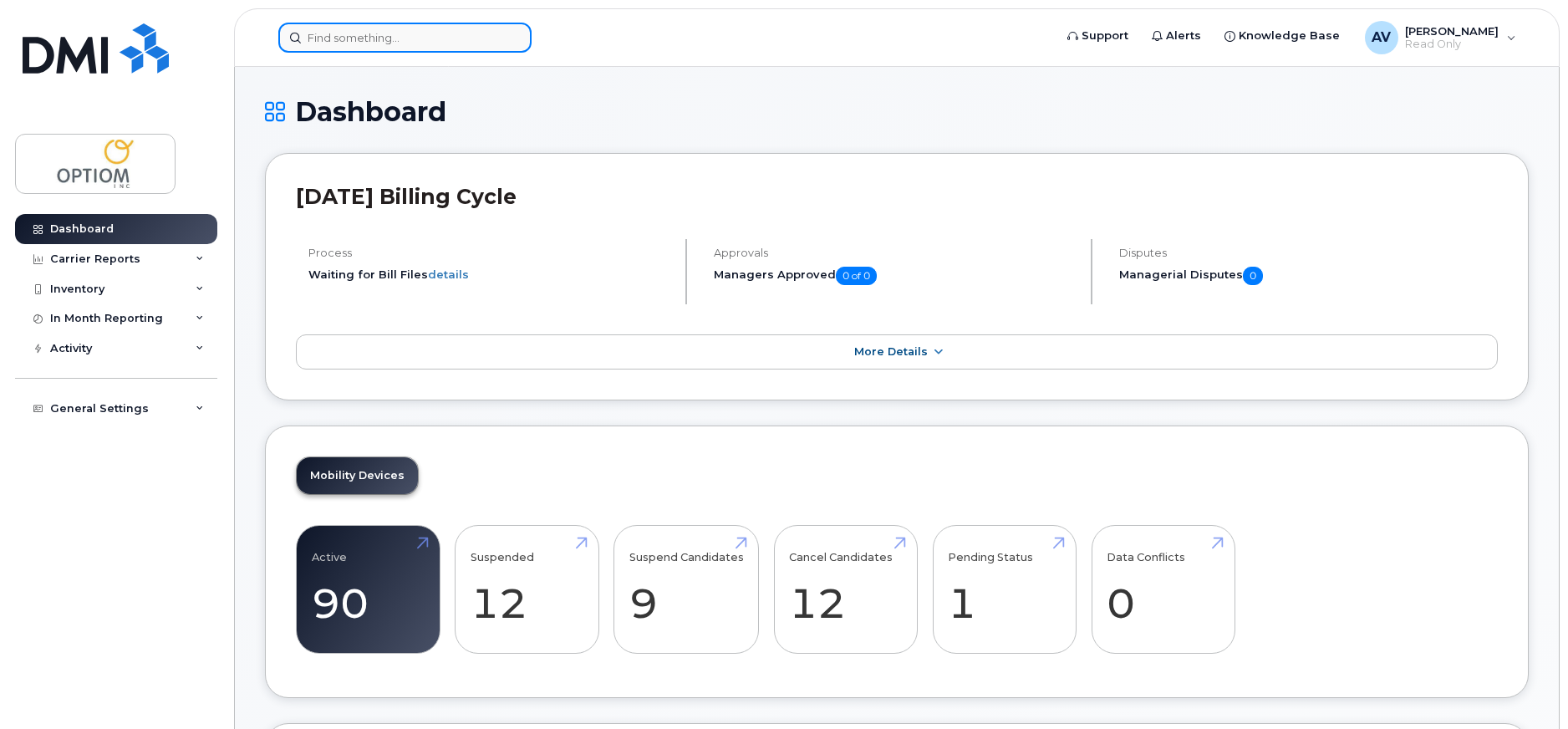
click at [428, 40] on input at bounding box center [404, 37] width 254 height 30
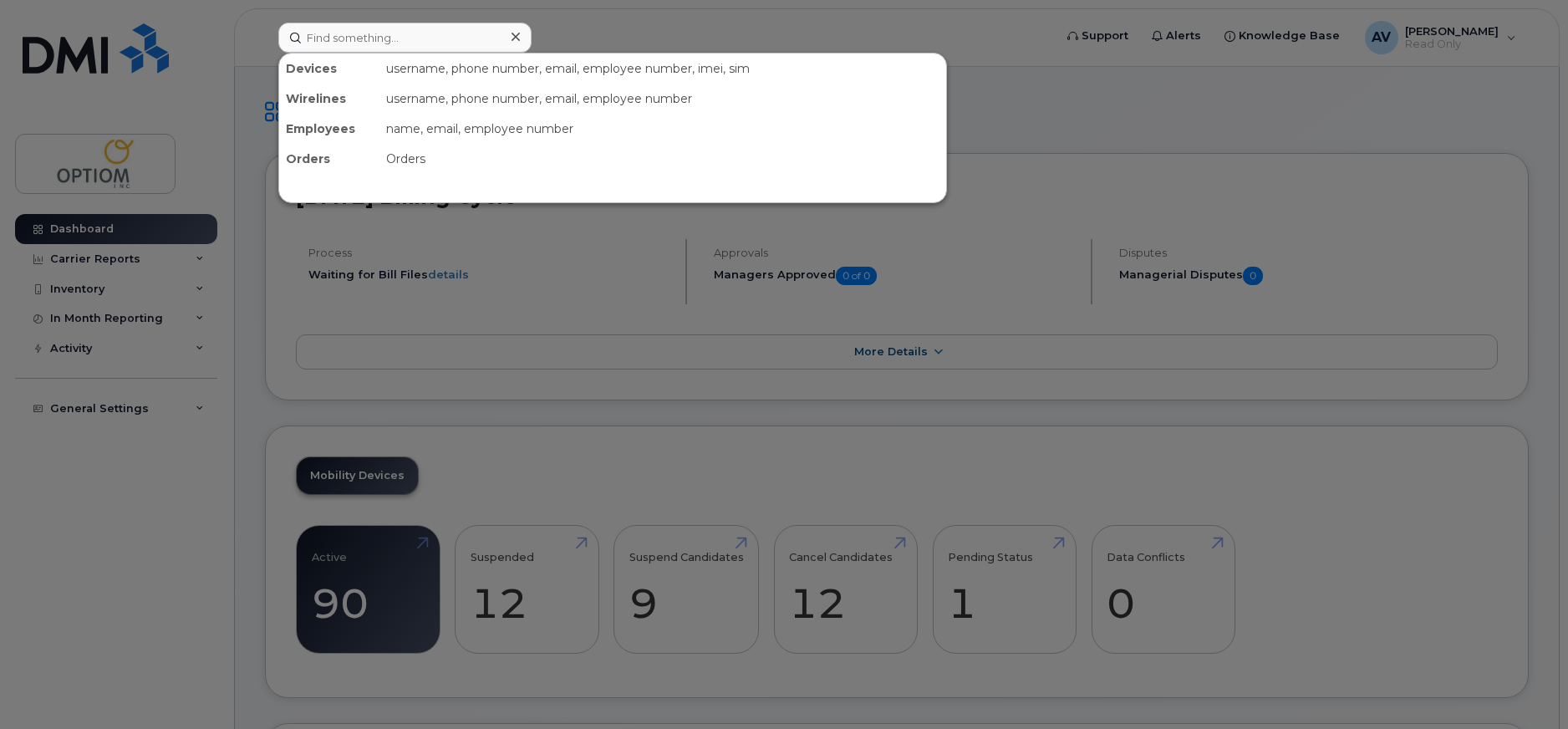
click at [325, 68] on div "Devices" at bounding box center [328, 68] width 100 height 30
click at [488, 74] on div "username, phone number, email, employee number, imei, sim" at bounding box center [663, 68] width 566 height 30
click at [428, 48] on input at bounding box center [404, 37] width 254 height 30
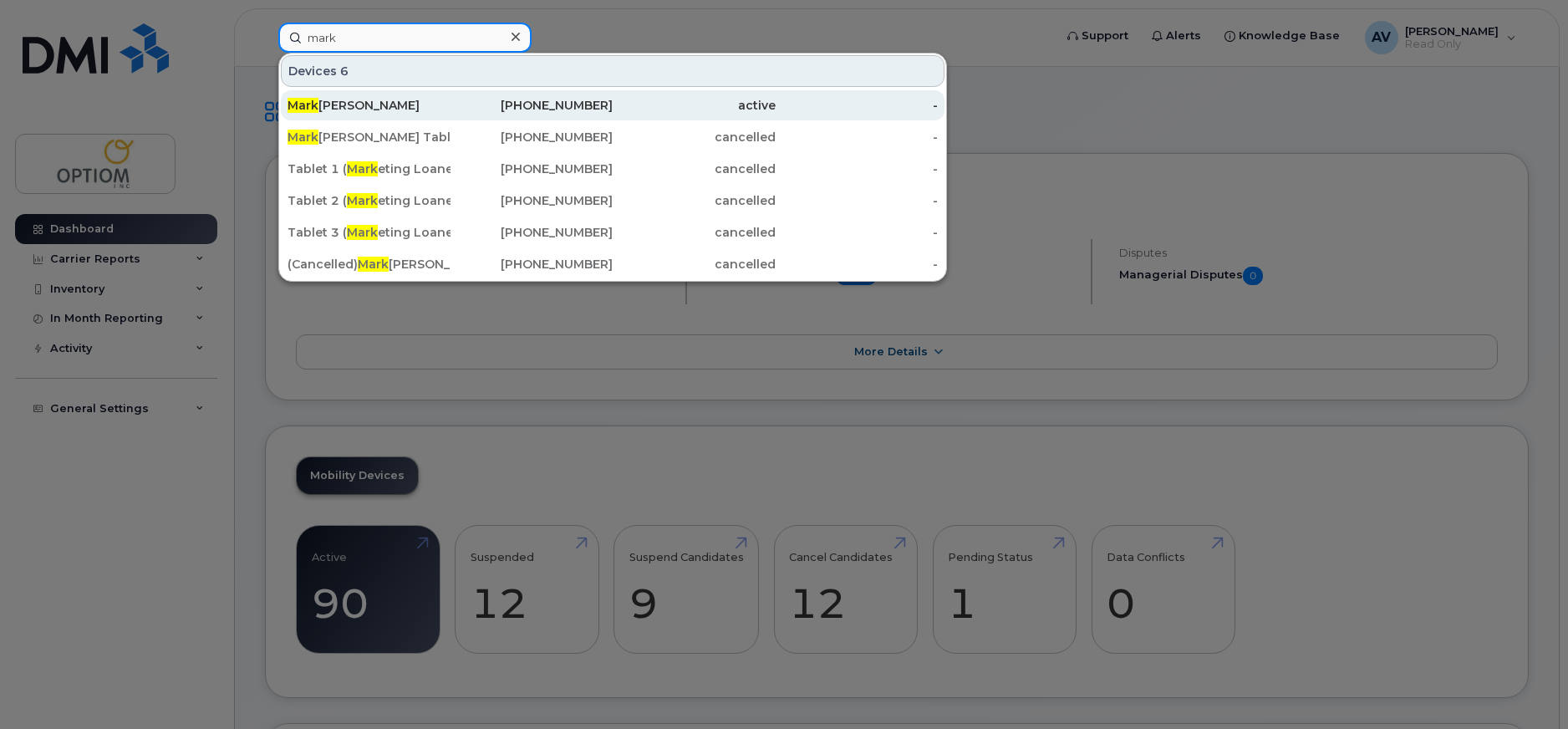
type input "mark"
click at [929, 107] on div "-" at bounding box center [857, 105] width 163 height 17
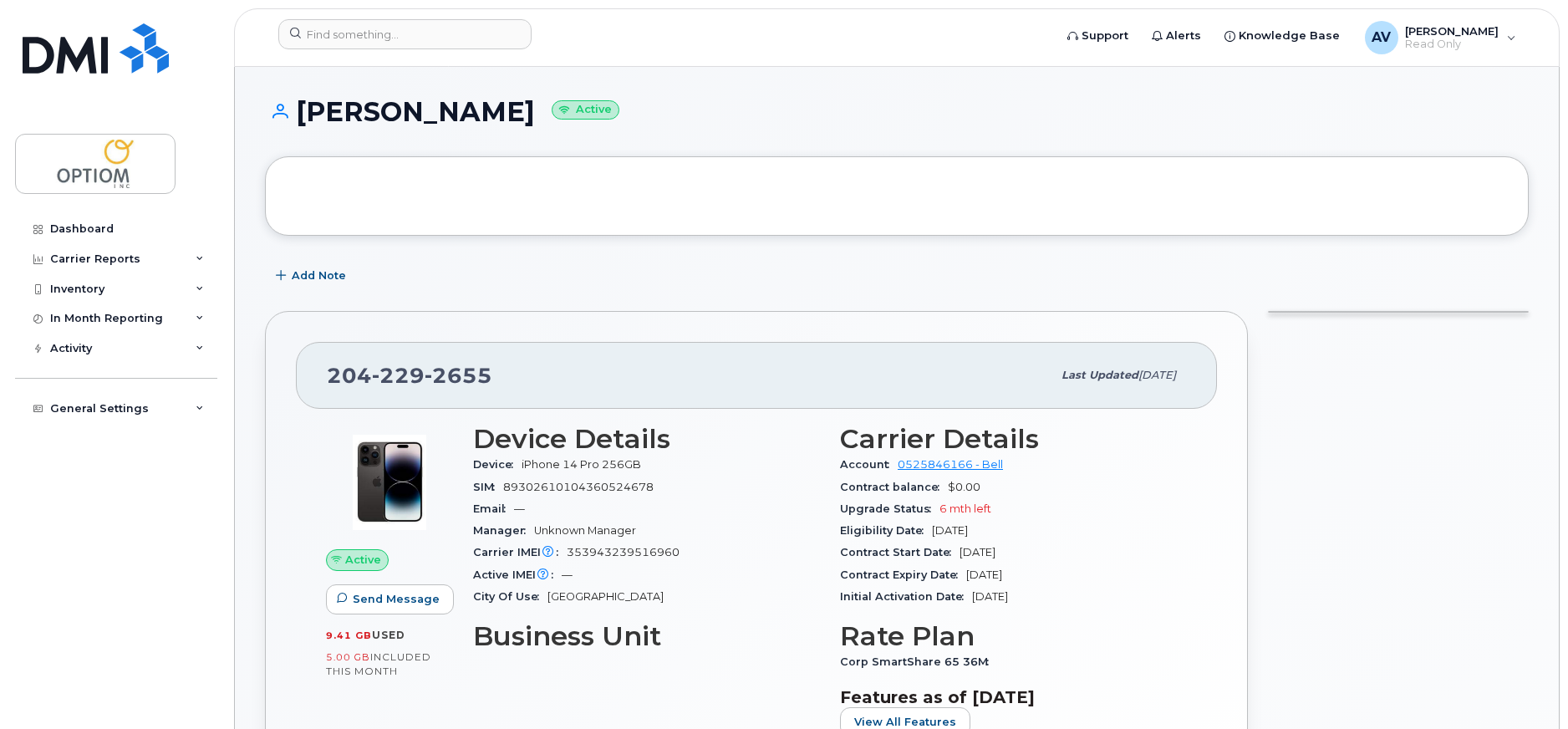
click at [566, 441] on h3 "Device Details" at bounding box center [646, 438] width 347 height 30
click at [558, 465] on span "iPhone 14 Pro 256GB" at bounding box center [581, 464] width 119 height 13
click at [554, 483] on span "89302610104360524678" at bounding box center [578, 487] width 151 height 13
click at [511, 510] on span "Email" at bounding box center [494, 508] width 41 height 13
click at [442, 380] on span "2655" at bounding box center [459, 375] width 68 height 25
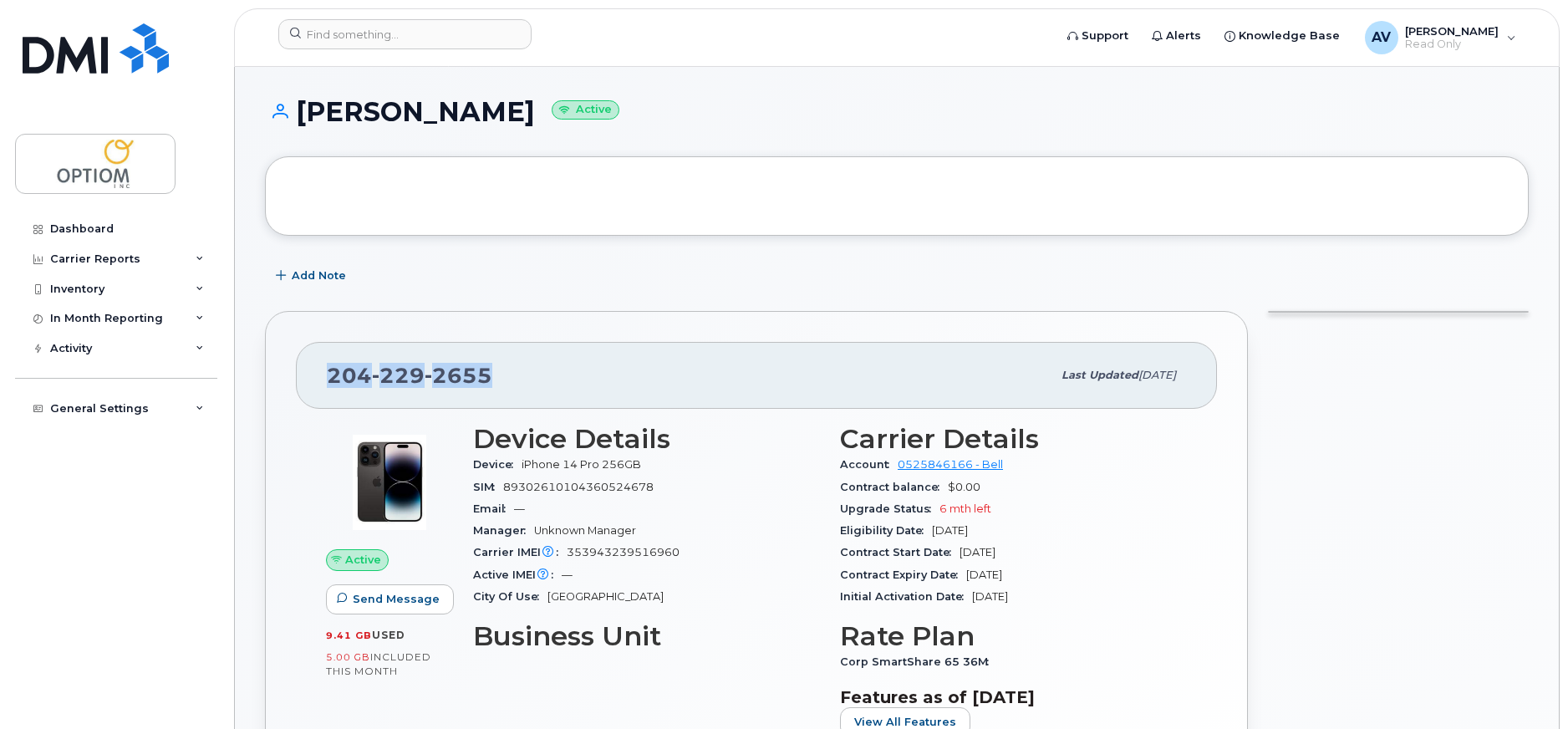
drag, startPoint x: 503, startPoint y: 374, endPoint x: 324, endPoint y: 359, distance: 179.6
click at [324, 359] on div "[PHONE_NUMBER] Last updated [DATE]" at bounding box center [757, 375] width 921 height 67
click at [616, 374] on div "[PHONE_NUMBER]" at bounding box center [689, 375] width 725 height 35
drag, startPoint x: 558, startPoint y: 380, endPoint x: 311, endPoint y: 368, distance: 247.3
click at [310, 368] on div "[PHONE_NUMBER] Last updated [DATE]" at bounding box center [757, 375] width 921 height 67
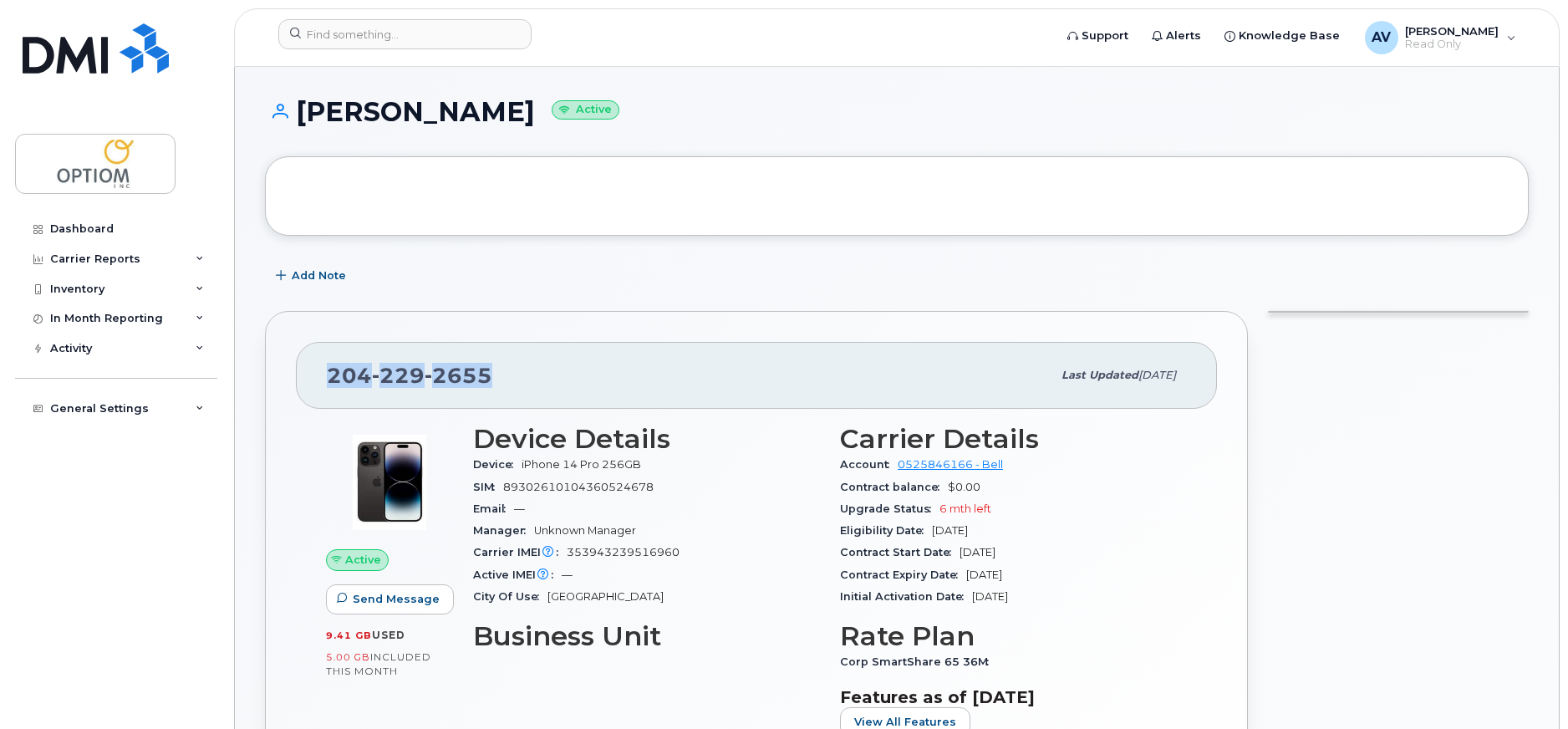
copy span "[PHONE_NUMBER]"
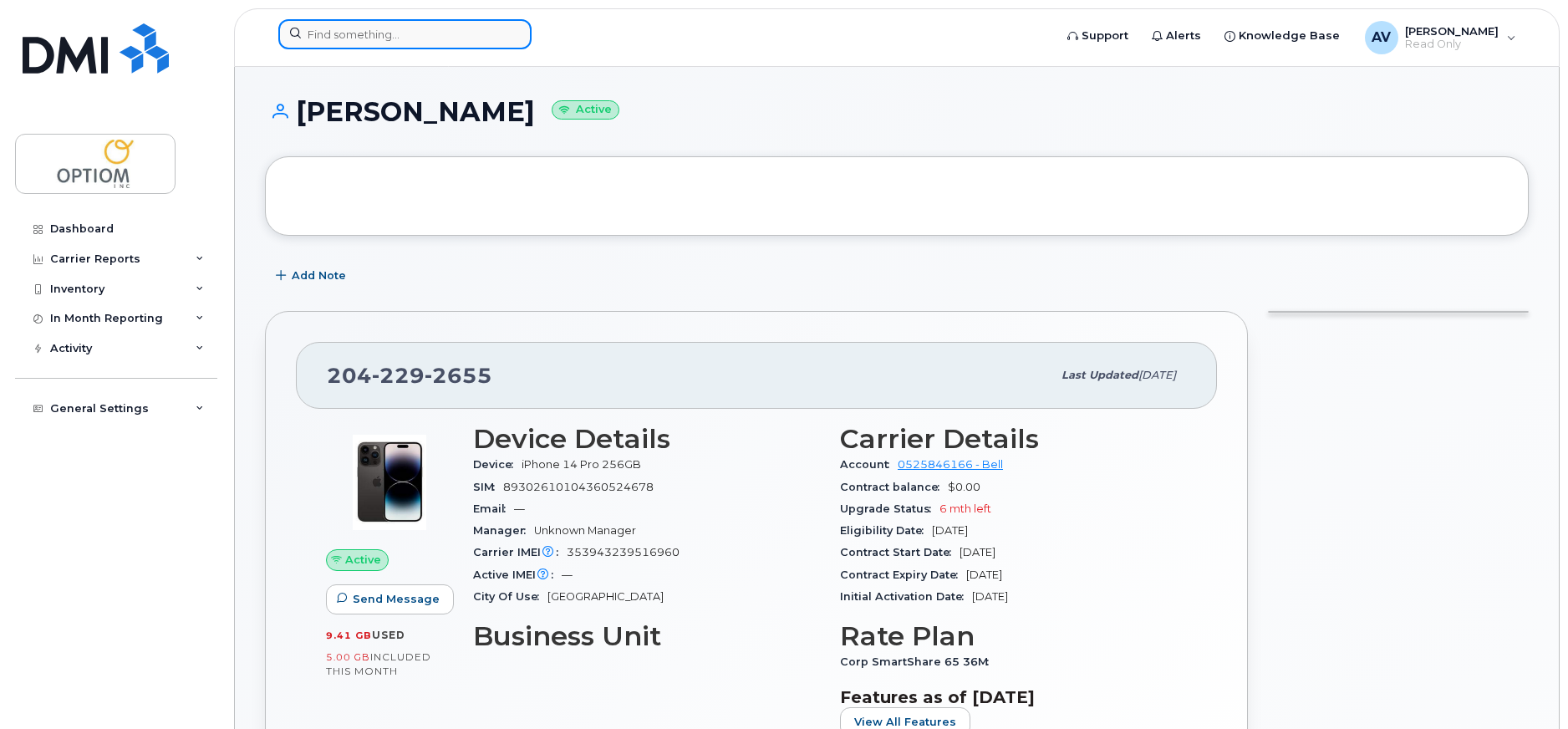
click at [403, 35] on input at bounding box center [404, 34] width 254 height 30
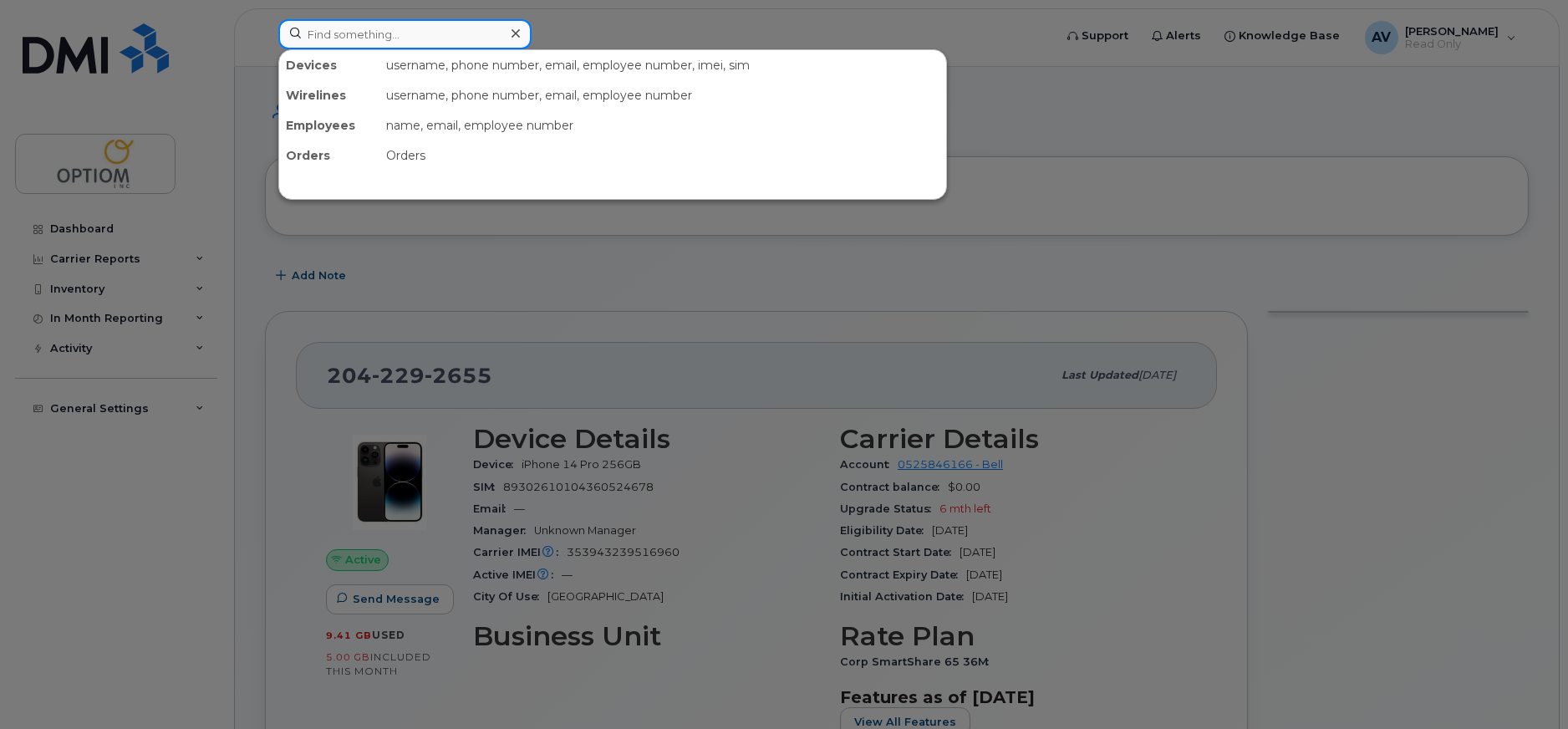
paste input "2042292655"
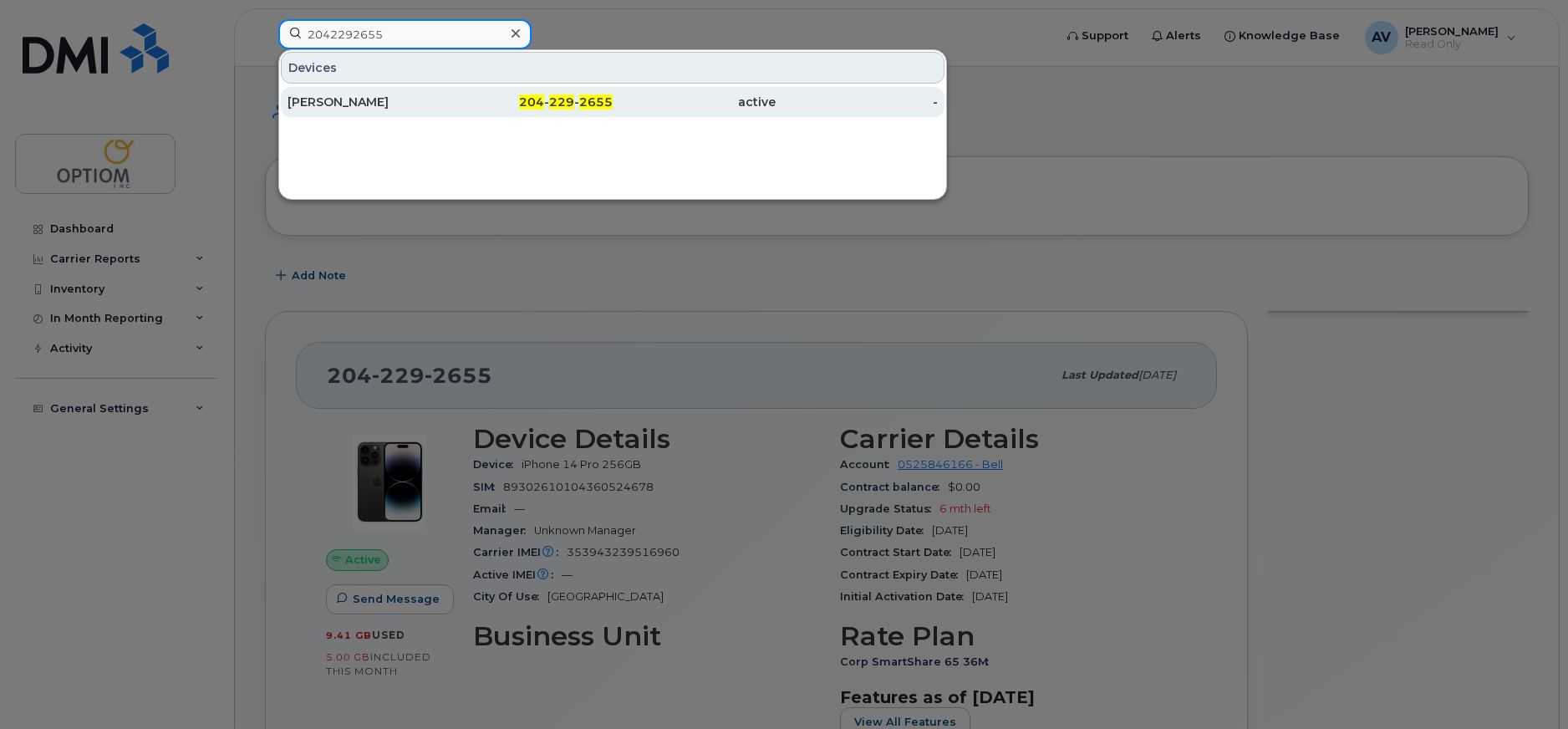
type input "2042292655"
click at [390, 102] on div "[PERSON_NAME]" at bounding box center [369, 101] width 163 height 17
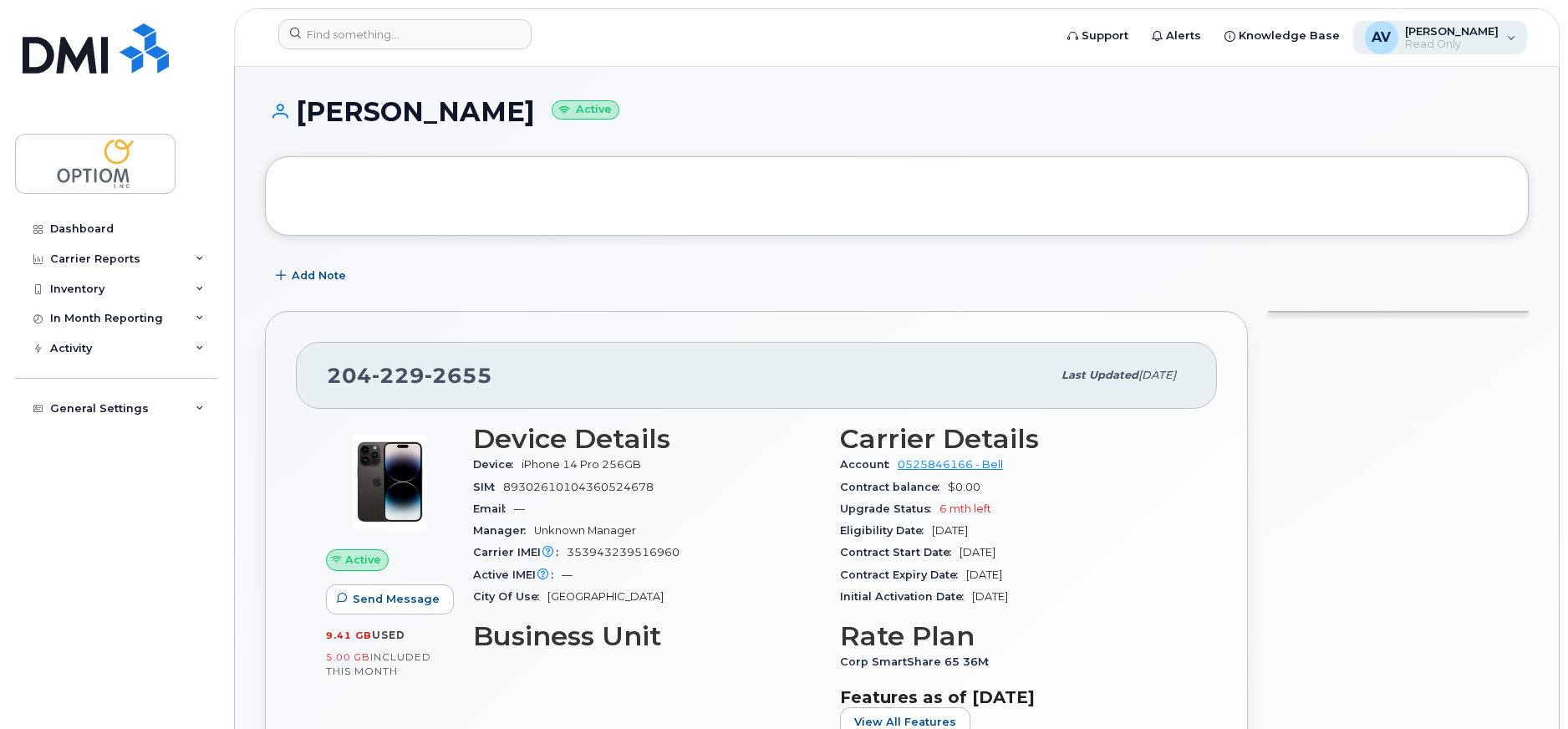
click at [1511, 43] on div "AV [PERSON_NAME] Read Only" at bounding box center [1441, 38] width 175 height 33
